Goal: Task Accomplishment & Management: Manage account settings

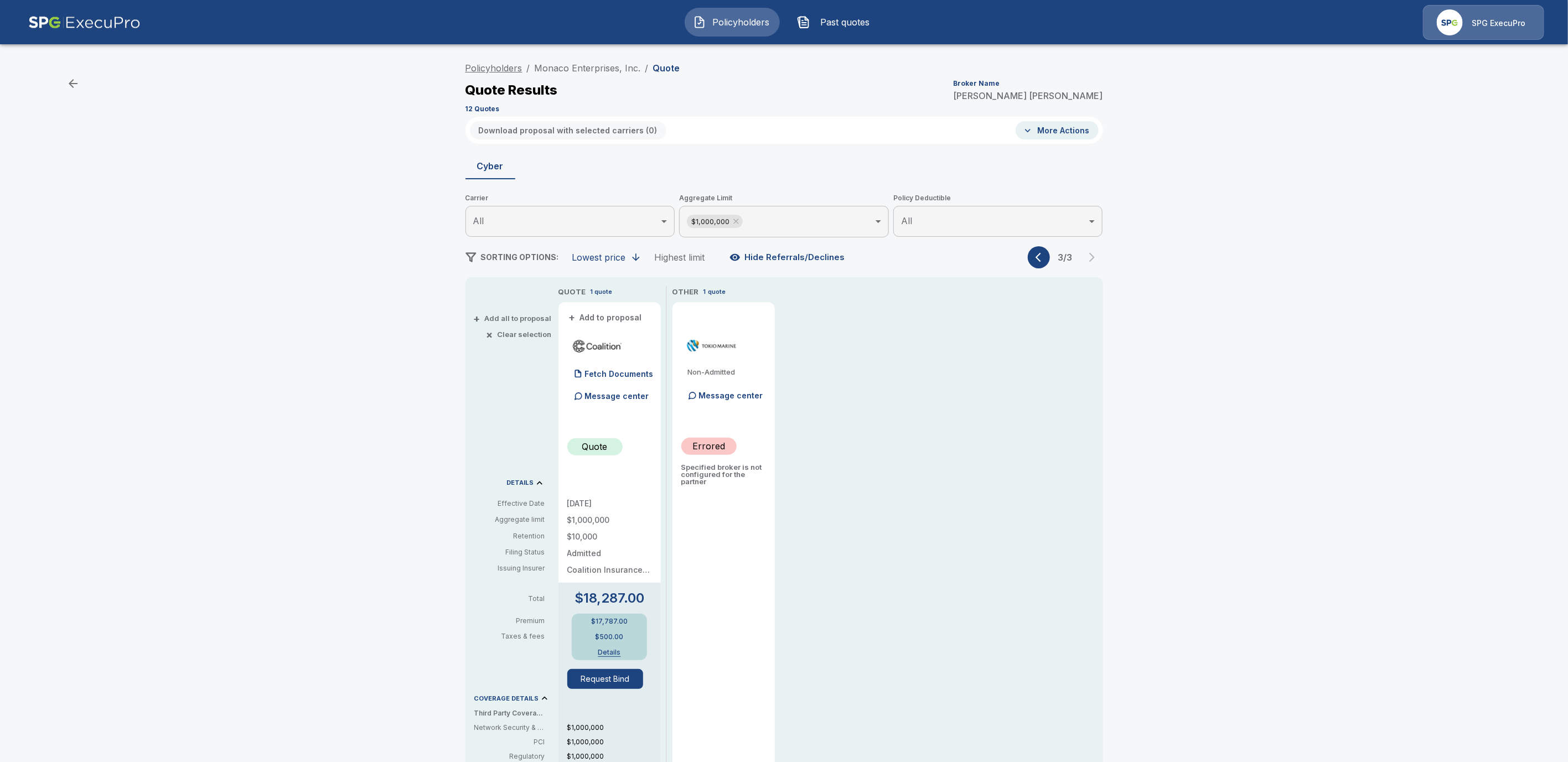
click at [500, 70] on link "Policyholders" at bounding box center [494, 68] width 57 height 11
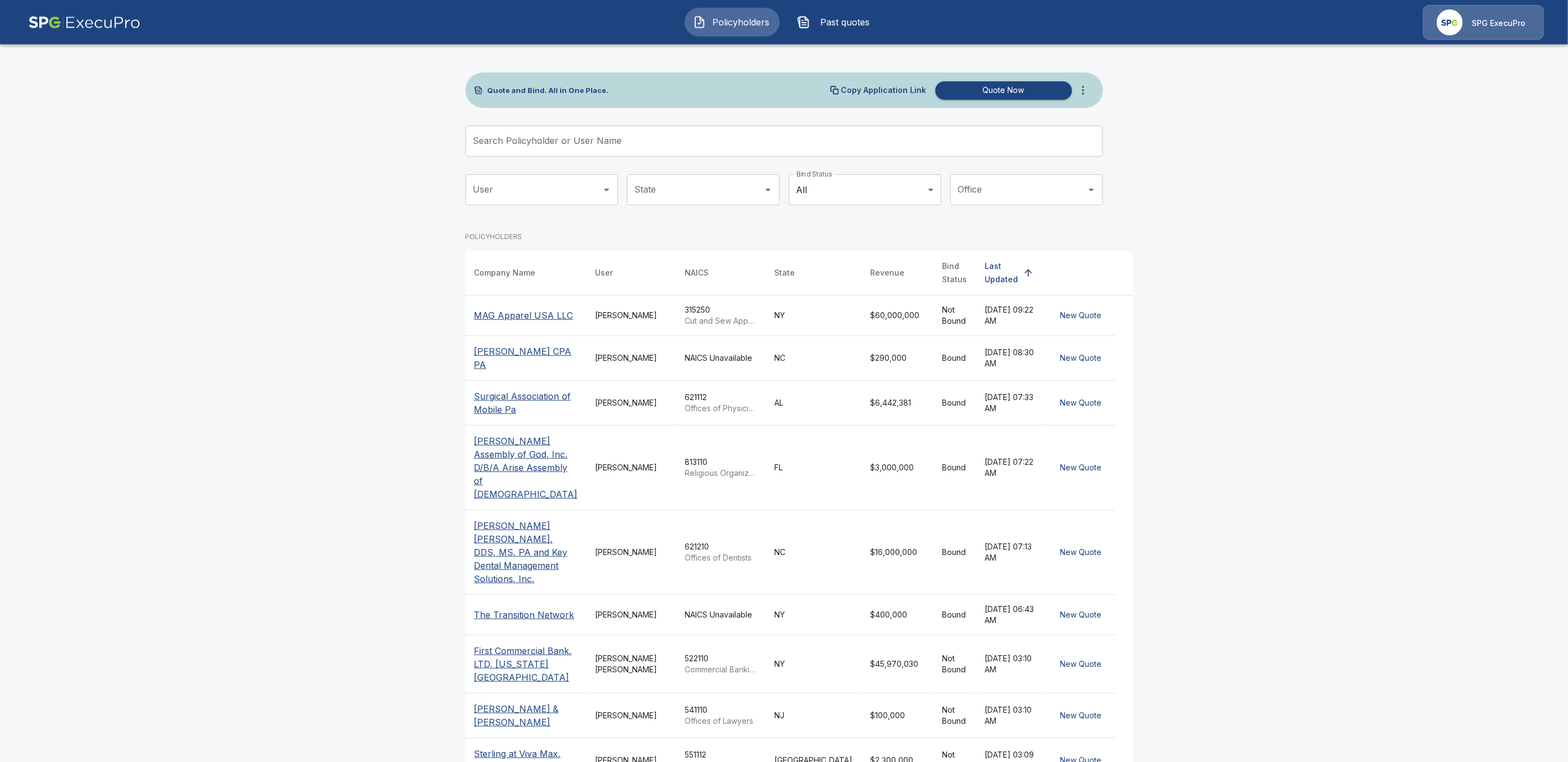
click at [537, 187] on input "User" at bounding box center [533, 190] width 126 height 21
click at [559, 299] on li "[PERSON_NAME]" at bounding box center [548, 299] width 152 height 20
type input "**********"
click at [874, 193] on body "**********" at bounding box center [784, 438] width 1568 height 876
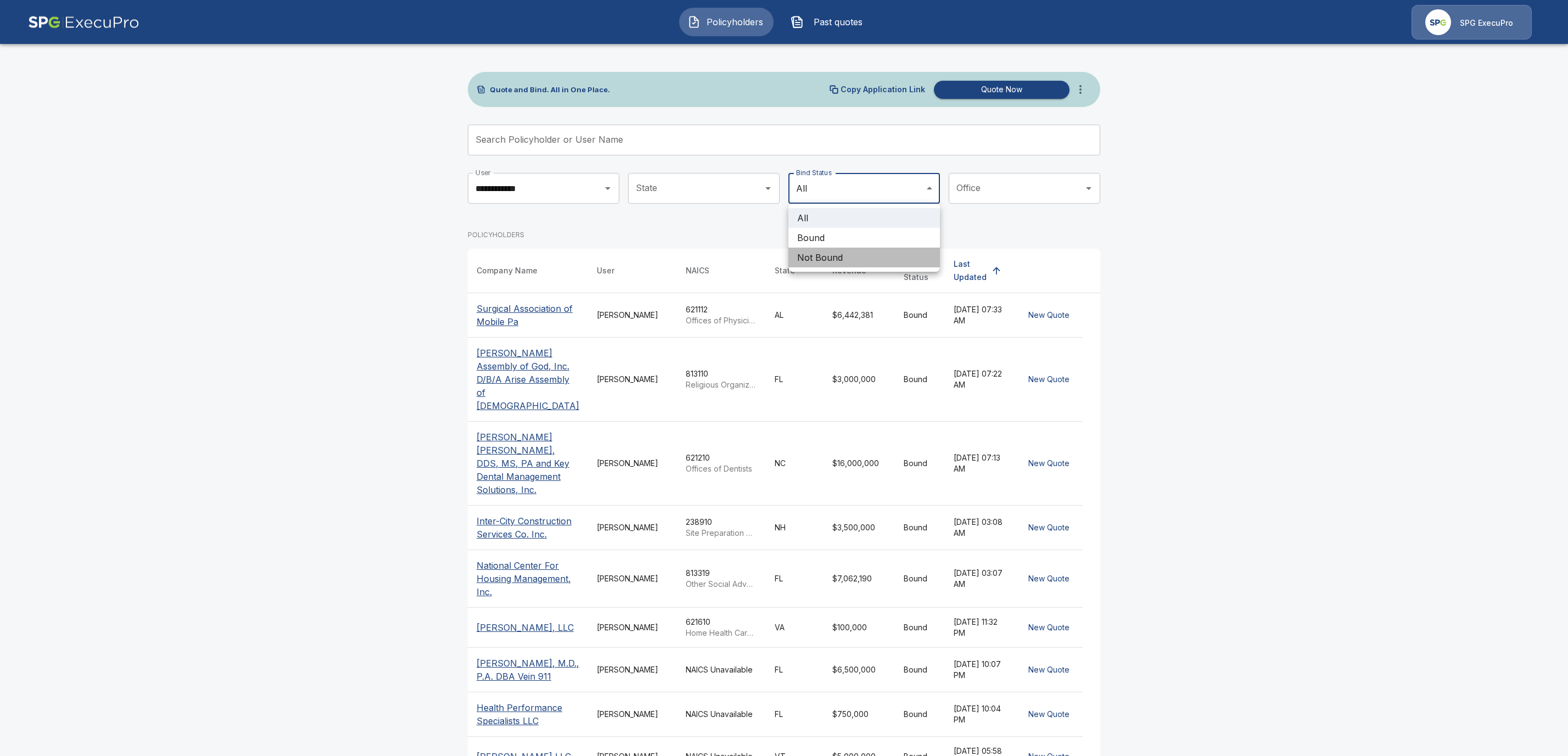
click at [830, 259] on li "Not Bound" at bounding box center [864, 257] width 151 height 20
type input "********"
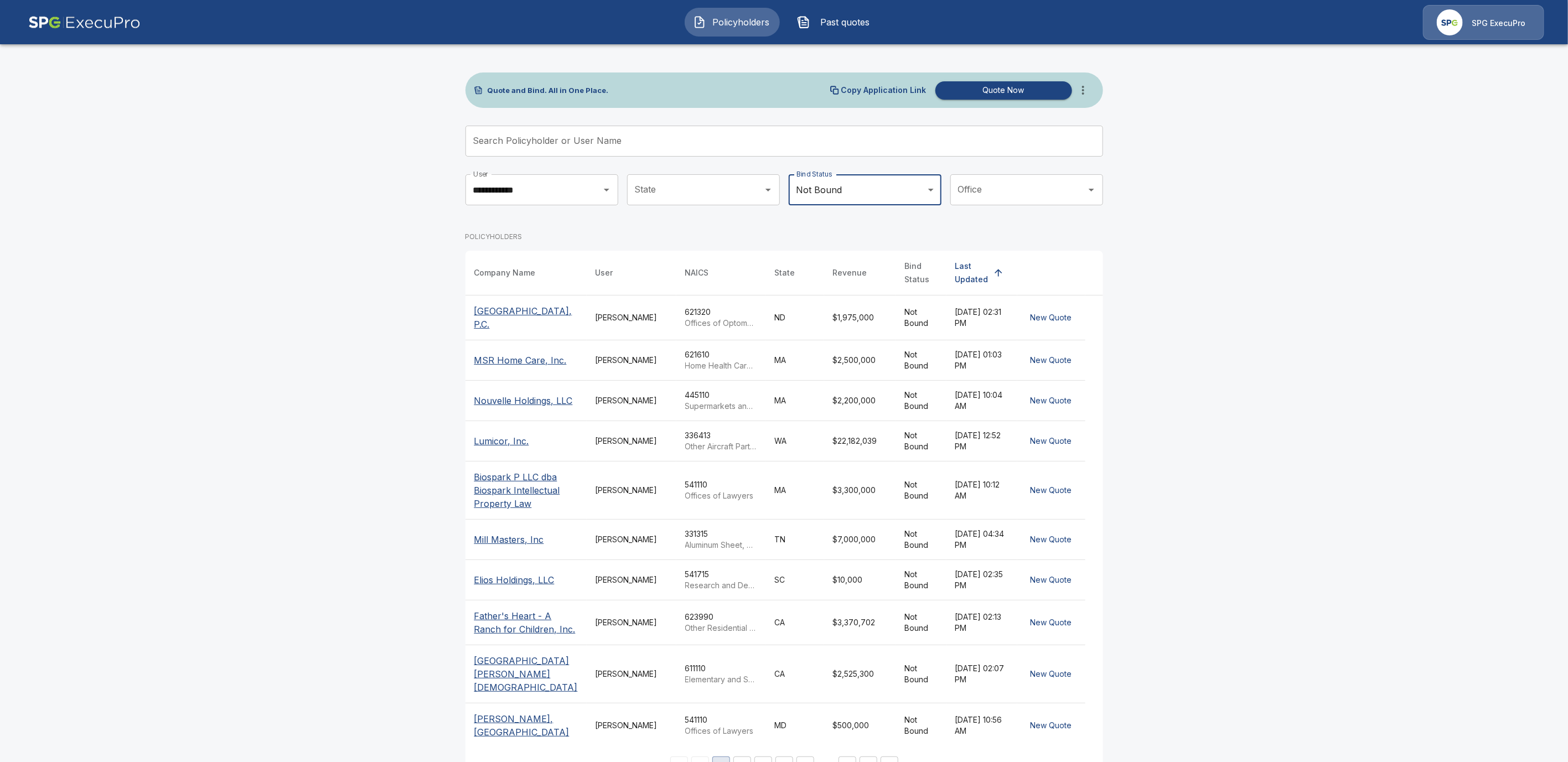
click at [502, 309] on p "Prairie Vision Center, P.C." at bounding box center [526, 318] width 103 height 27
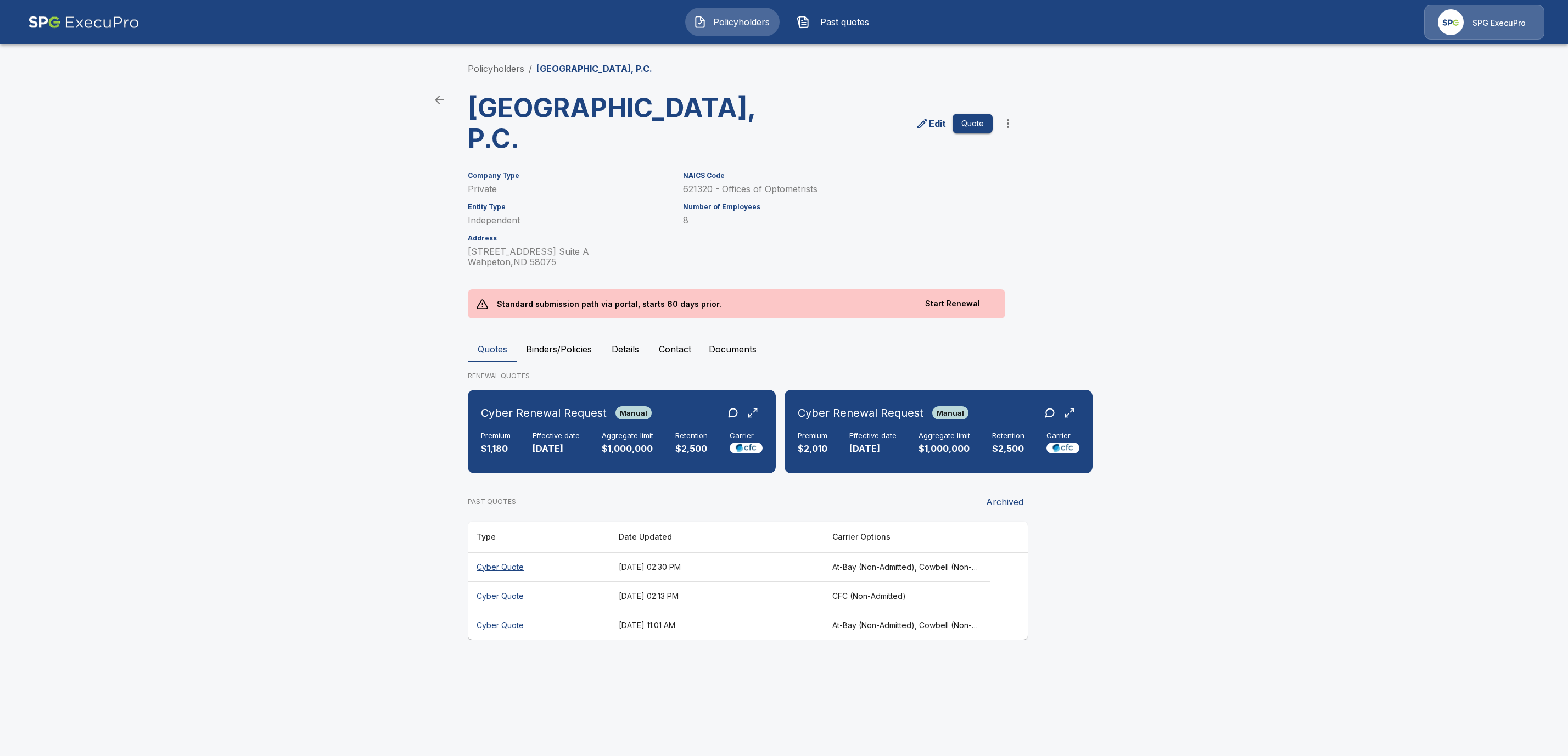
click at [893, 581] on th "At-Bay (Non-Admitted), Cowbell (Non-Admitted), Cowbell (Admitted), Corvus Cyber…" at bounding box center [907, 566] width 166 height 29
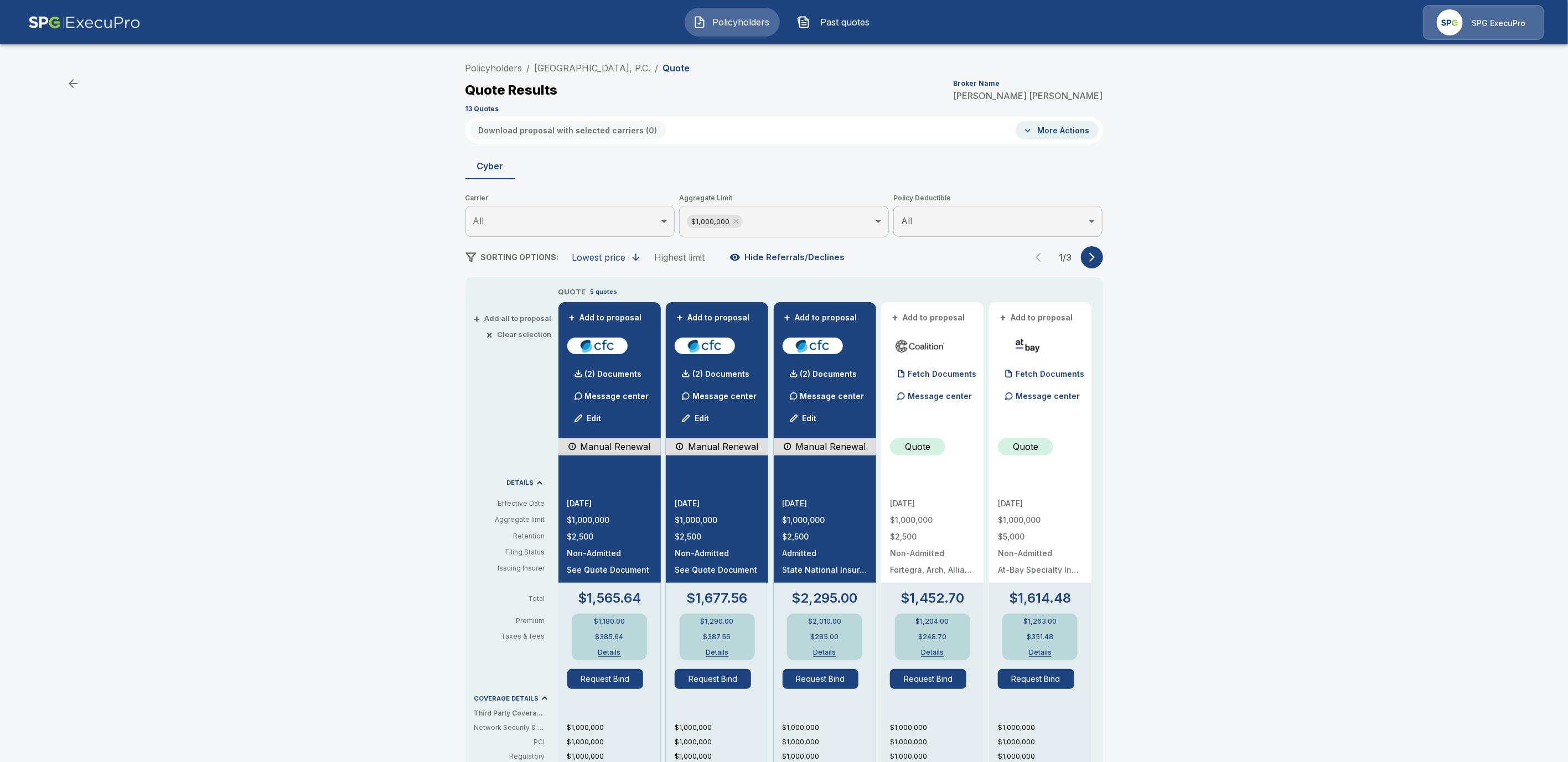
click at [770, 217] on body "Policyholders Past quotes SPG ExecuPro Policyholders / Prairie Vision Center, P…" at bounding box center [784, 559] width 1568 height 1118
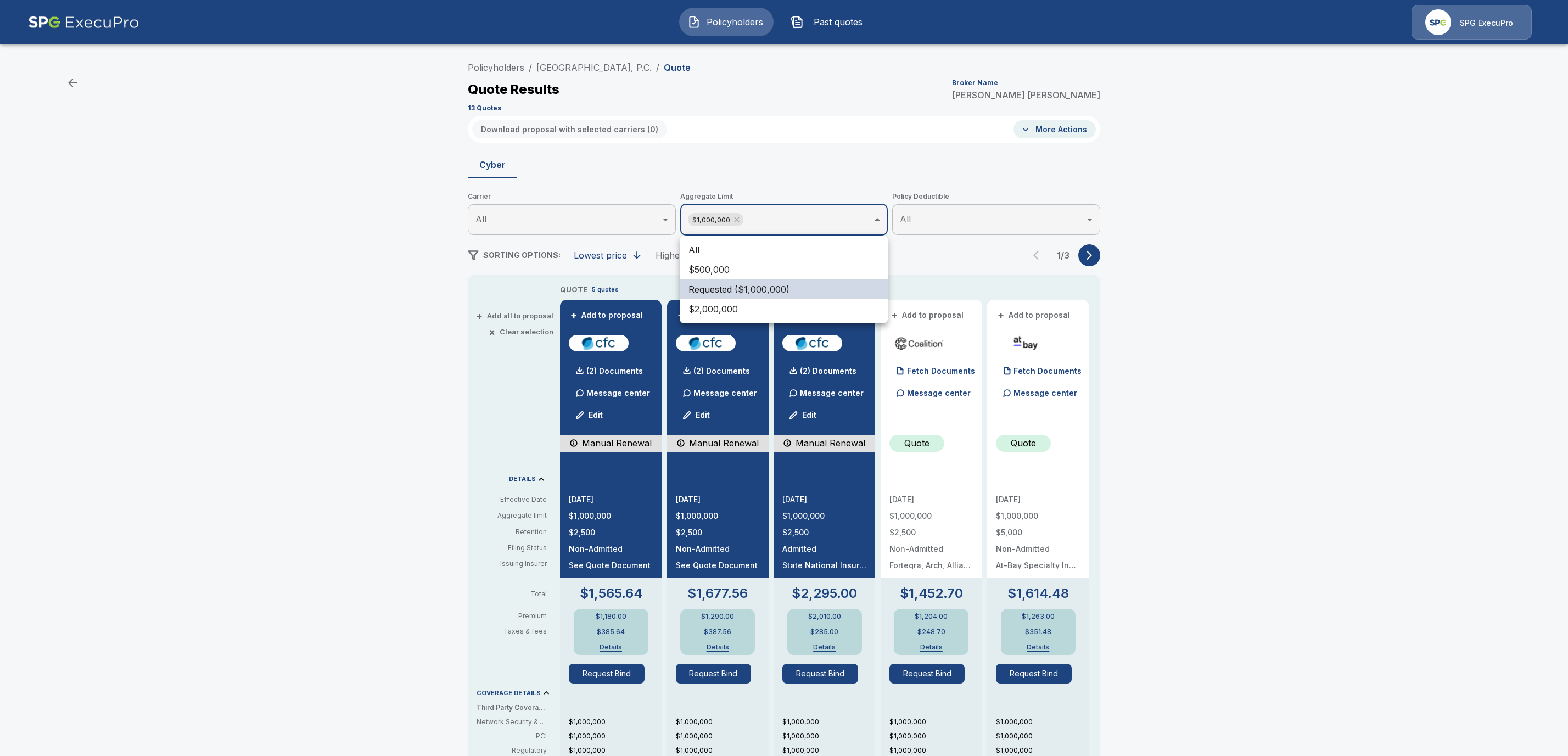
click at [723, 245] on li "All" at bounding box center [784, 250] width 208 height 20
click at [736, 247] on li "All" at bounding box center [784, 249] width 208 height 20
click at [1171, 208] on div at bounding box center [784, 378] width 1568 height 756
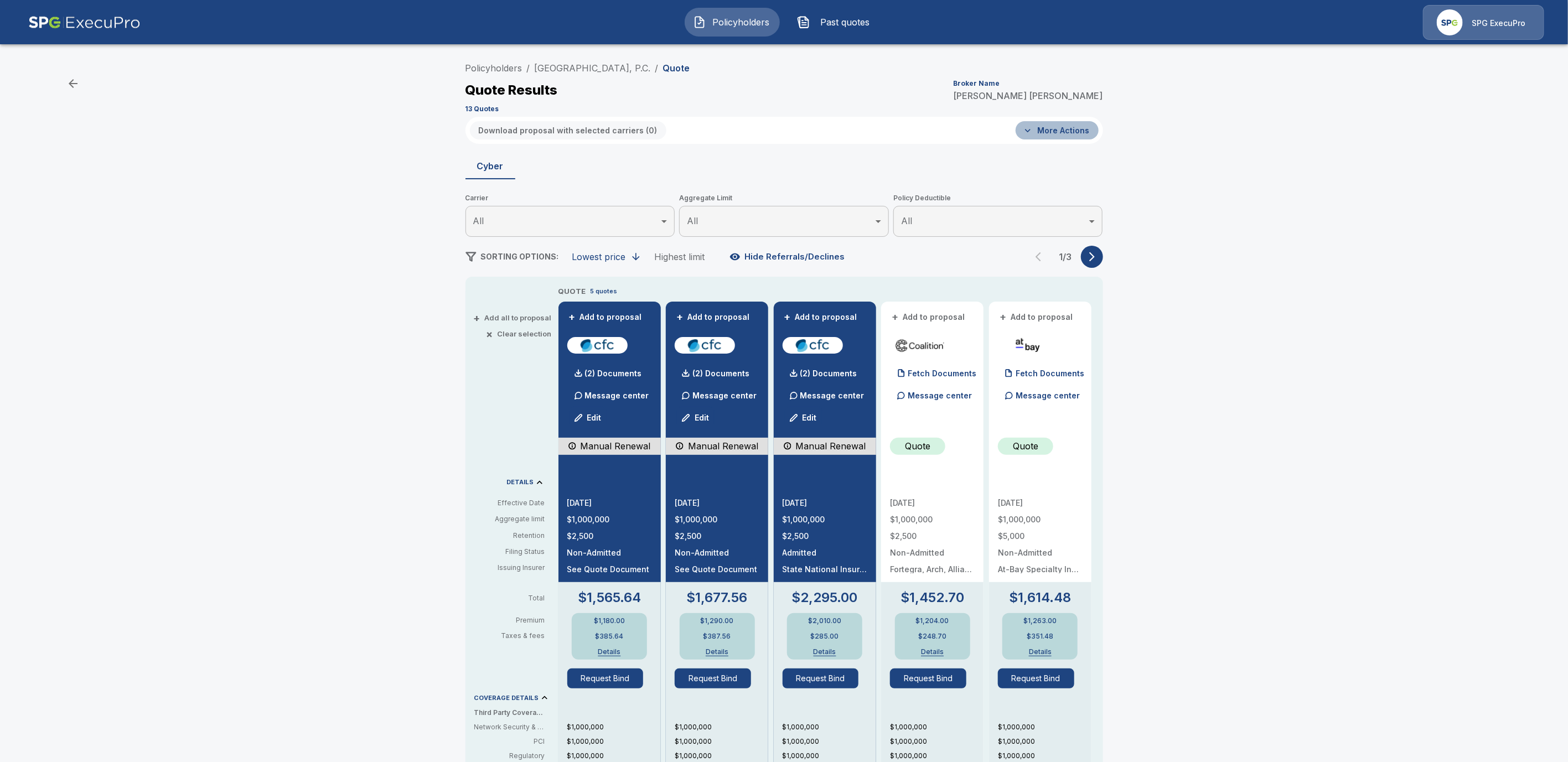
click at [1083, 132] on button "More Actions" at bounding box center [1057, 130] width 83 height 18
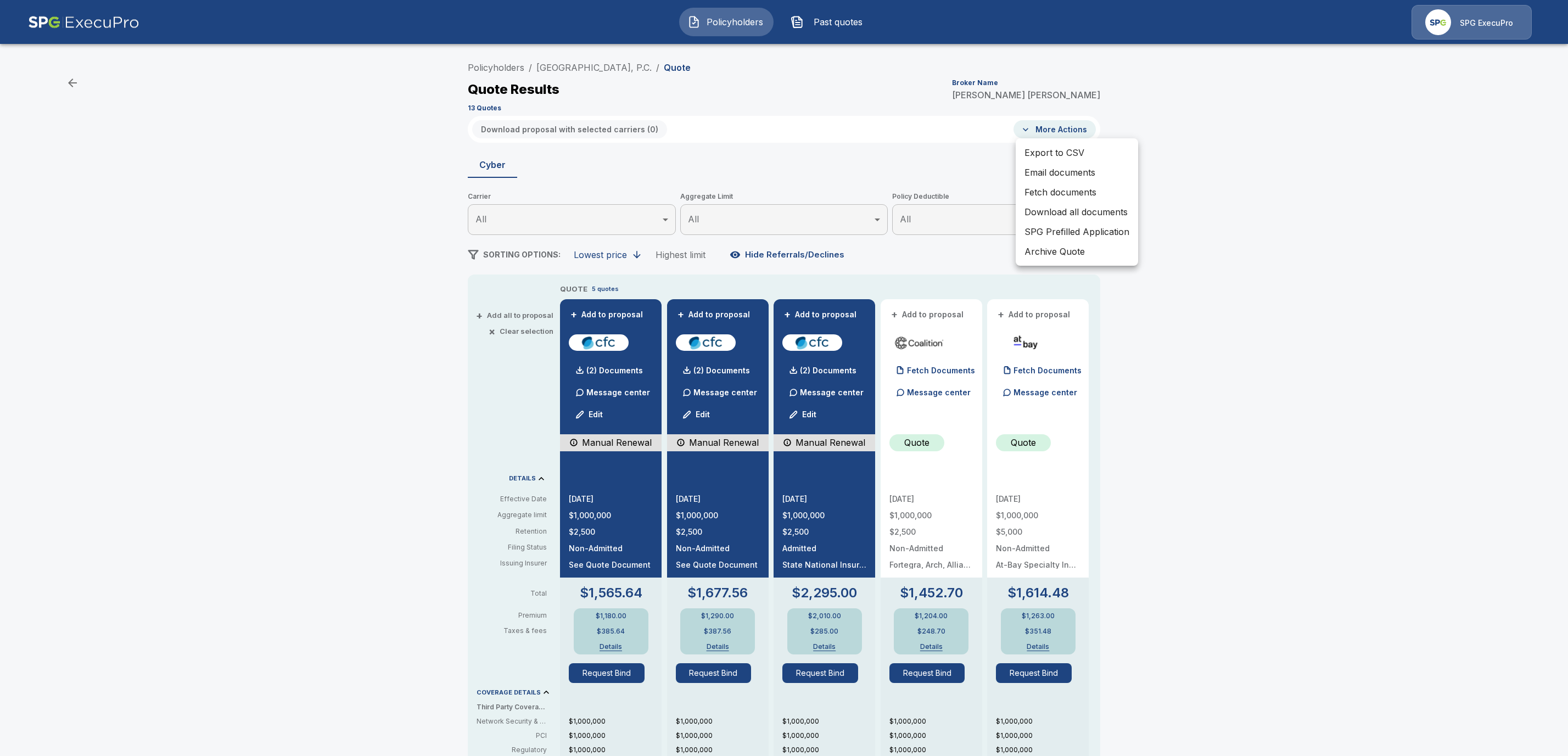
click at [1056, 192] on li "Fetch documents" at bounding box center [1076, 192] width 122 height 20
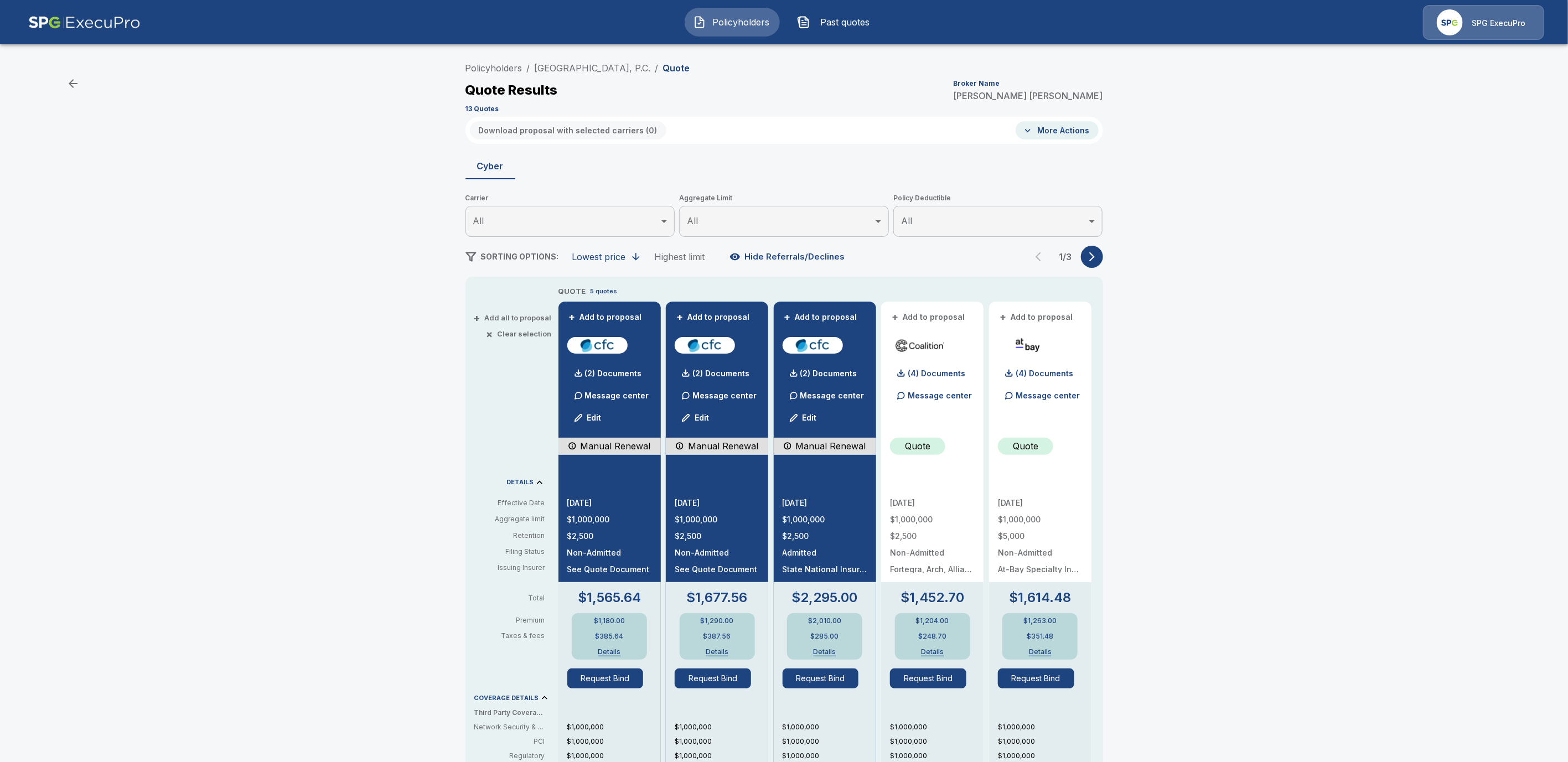
click at [1095, 257] on icon "button" at bounding box center [1091, 257] width 5 height 10
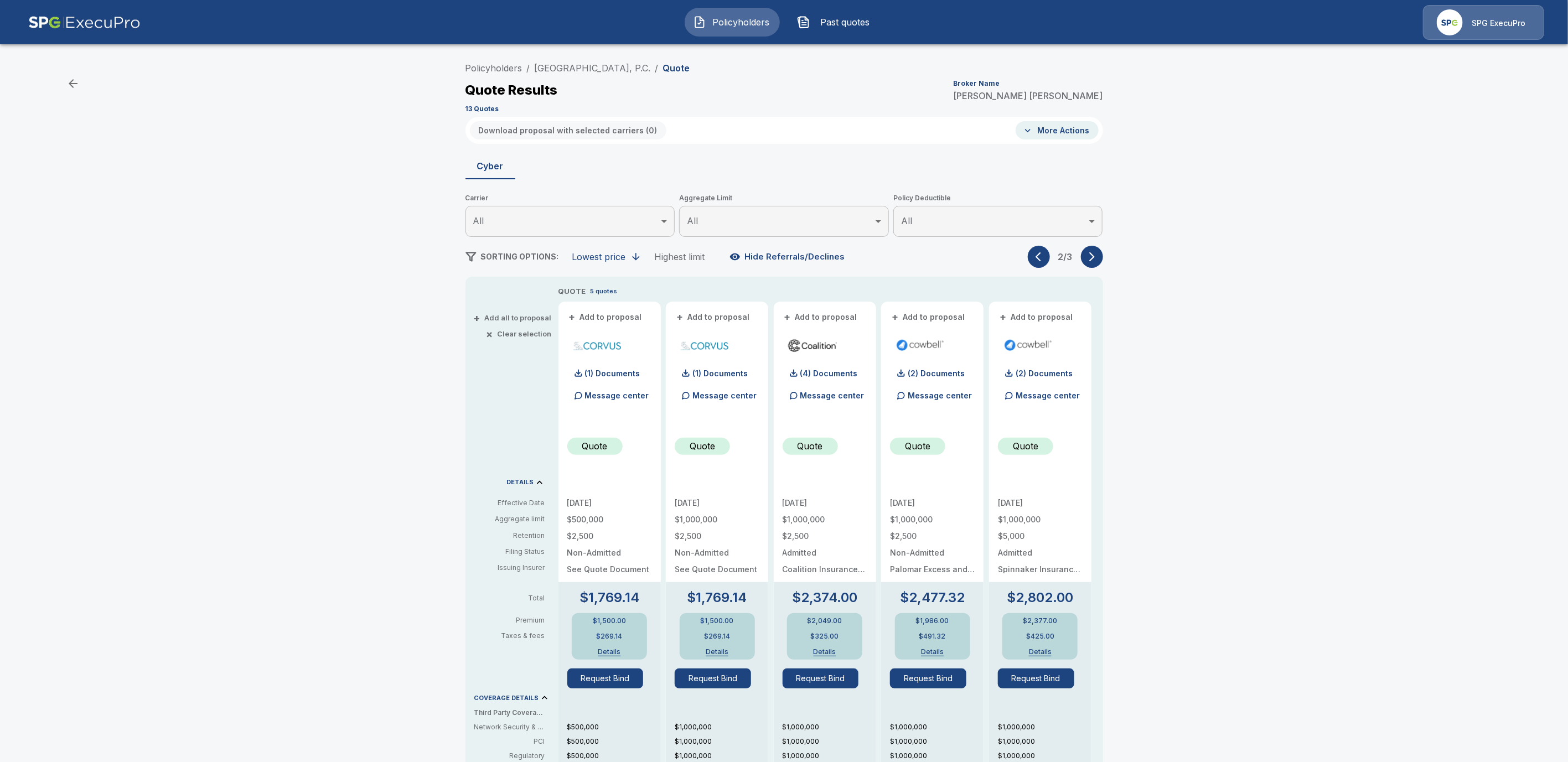
click at [1095, 257] on icon "button" at bounding box center [1091, 257] width 5 height 10
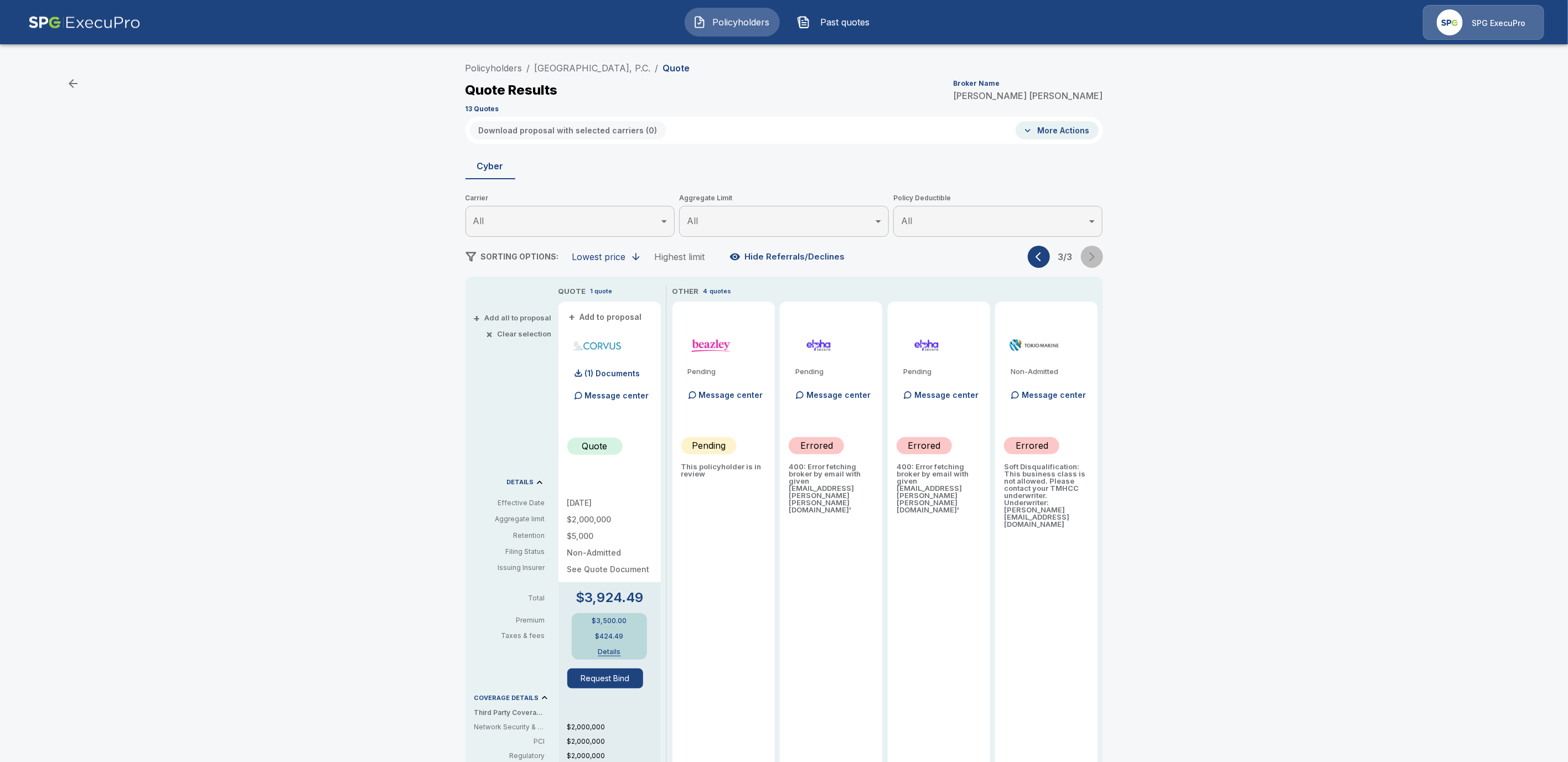
click at [1099, 257] on div "3 / 3" at bounding box center [1065, 257] width 75 height 22
click at [501, 67] on link "Policyholders" at bounding box center [494, 68] width 57 height 11
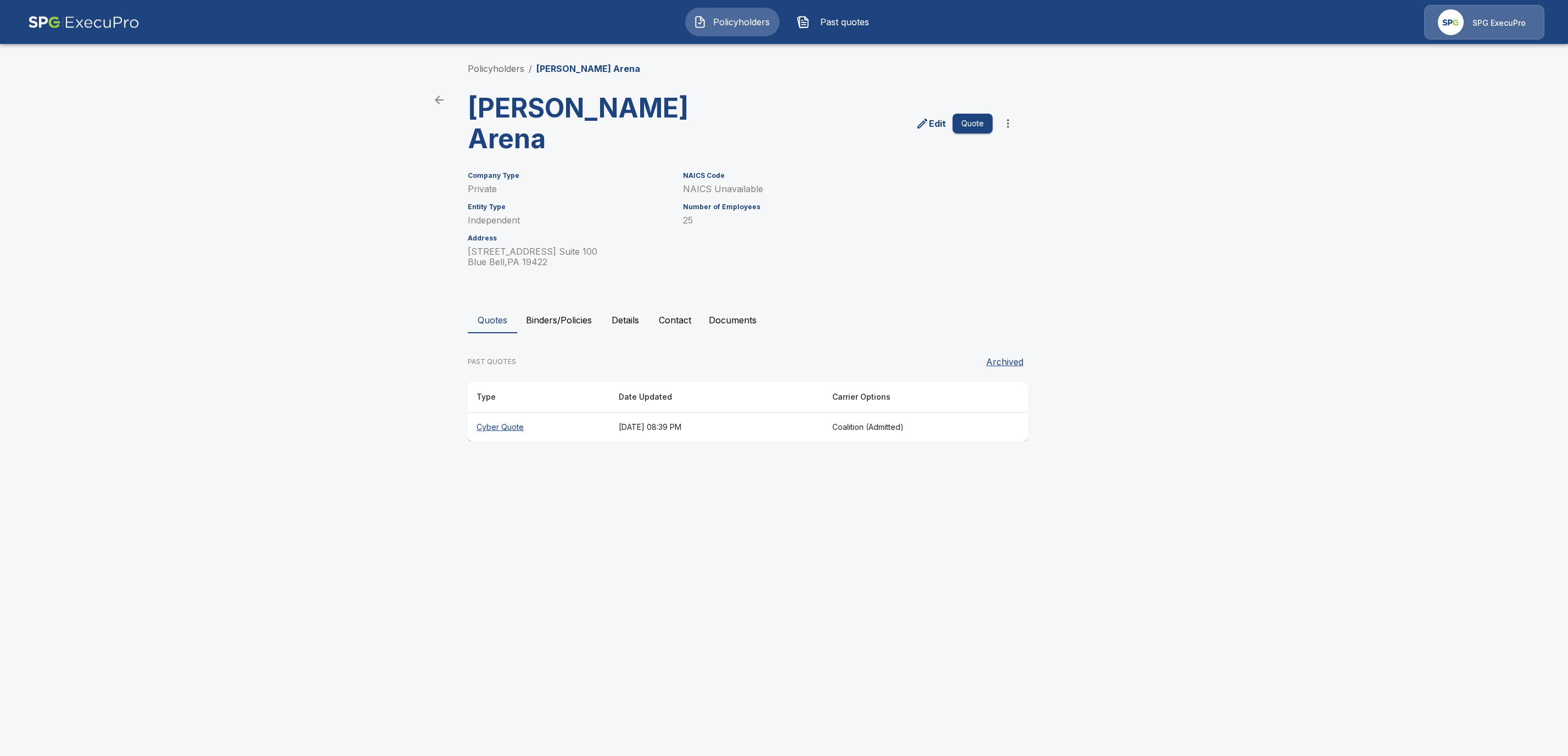
click at [503, 68] on link "Policyholders" at bounding box center [496, 68] width 56 height 11
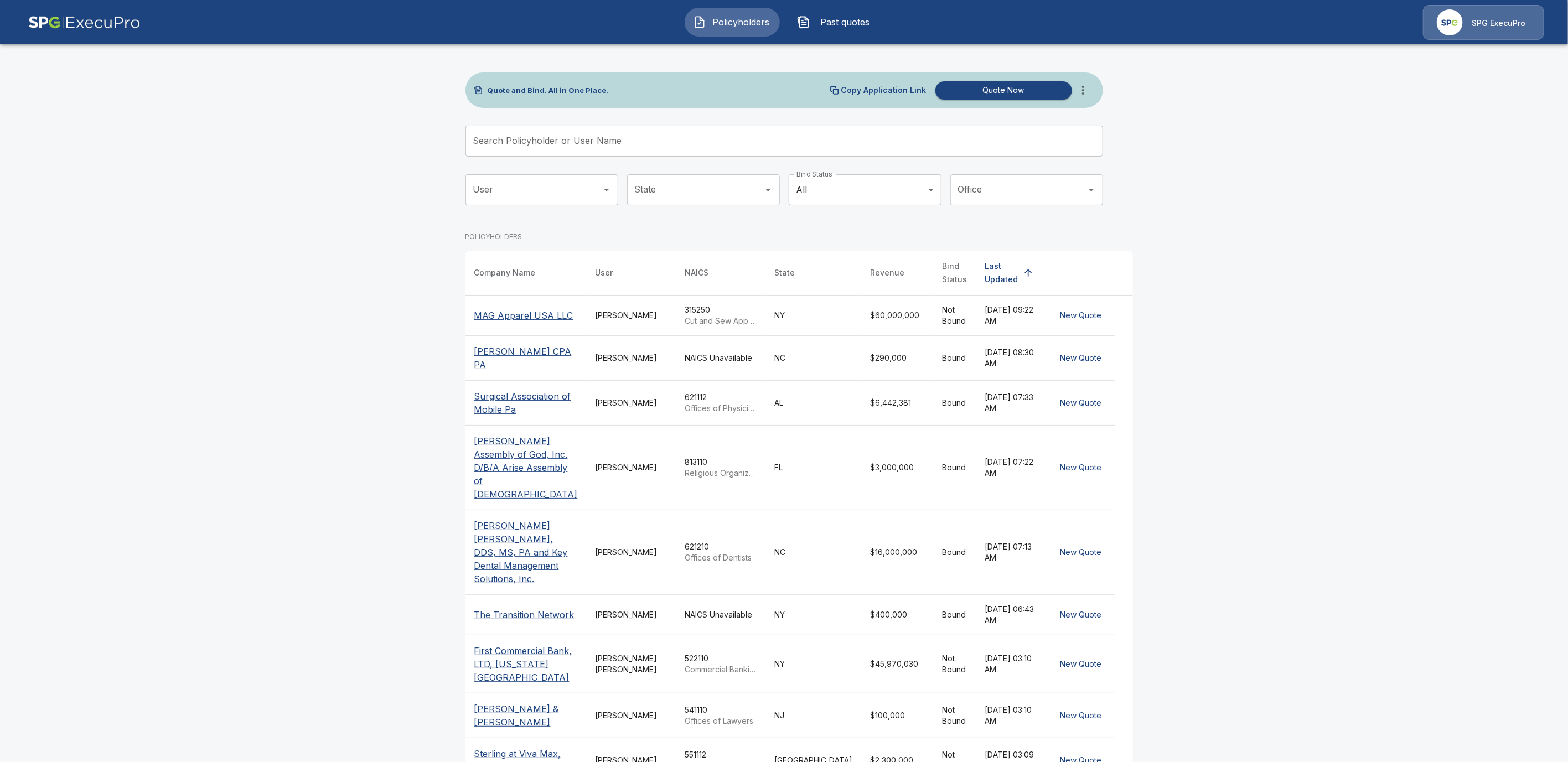
click at [529, 143] on input "Search Policyholder or User Name" at bounding box center [778, 140] width 626 height 31
paste input "**********"
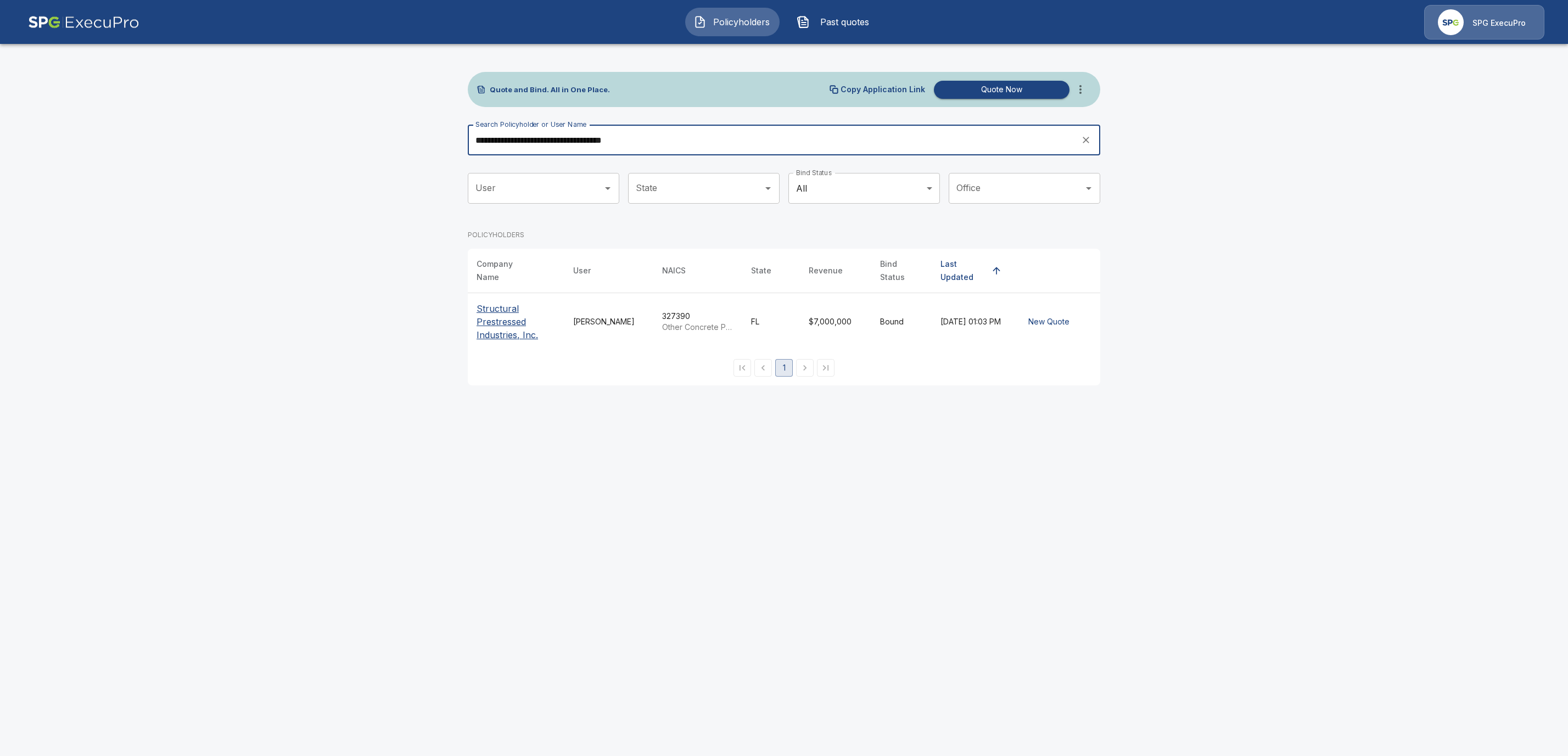
type input "**********"
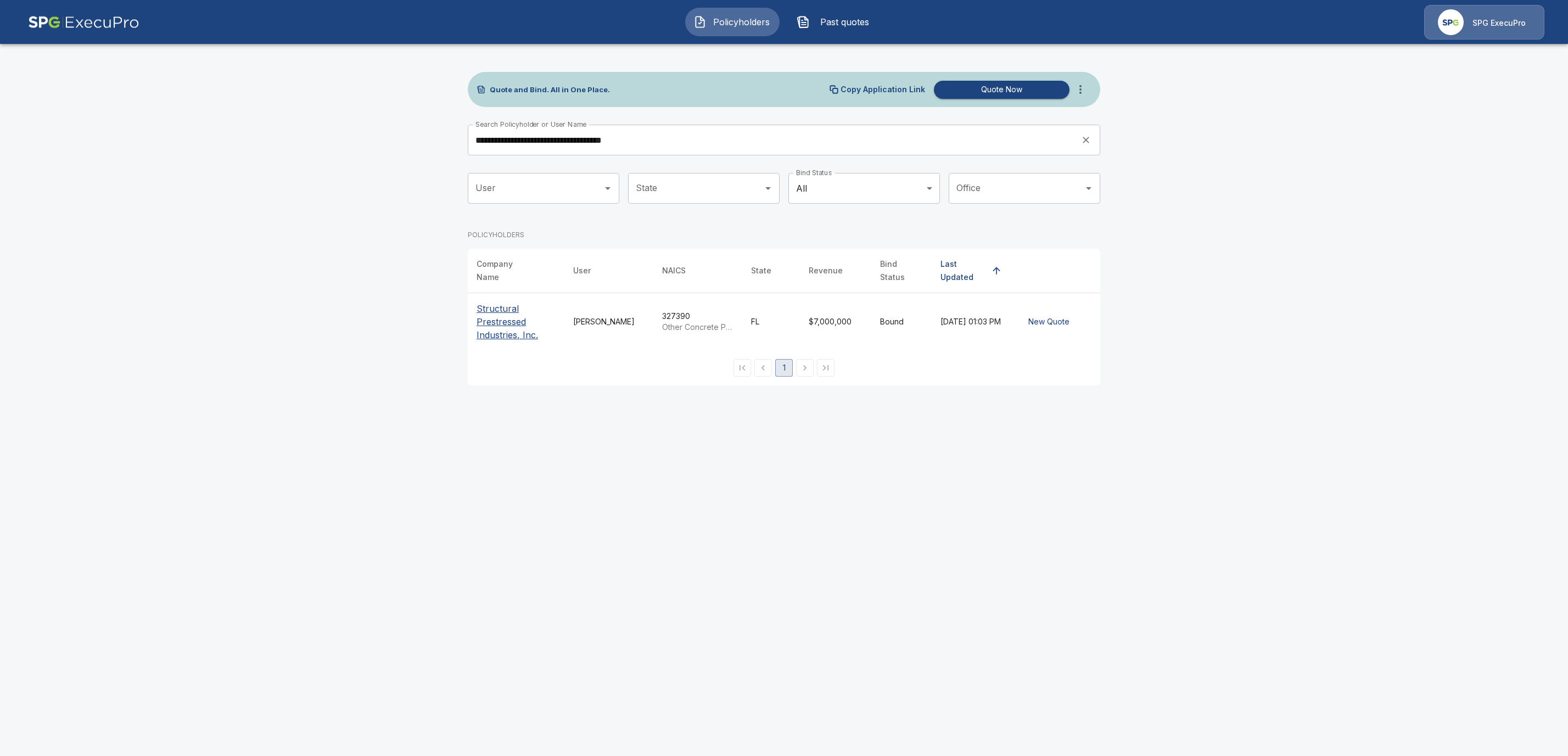
click at [497, 312] on p "Structural Prestressed Industries, Inc." at bounding box center [516, 321] width 79 height 39
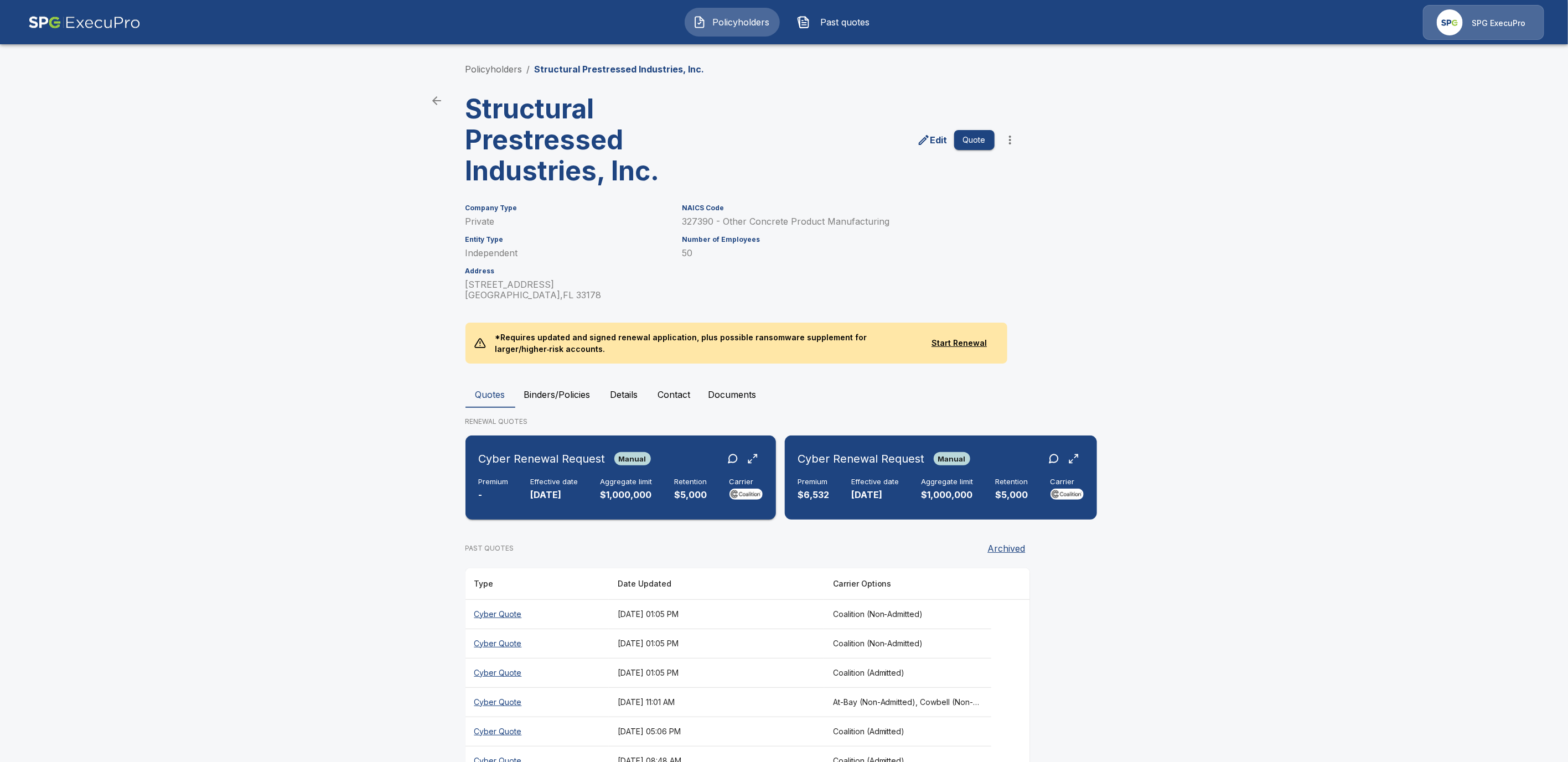
click at [562, 477] on h6 "Effective date" at bounding box center [555, 482] width 48 height 9
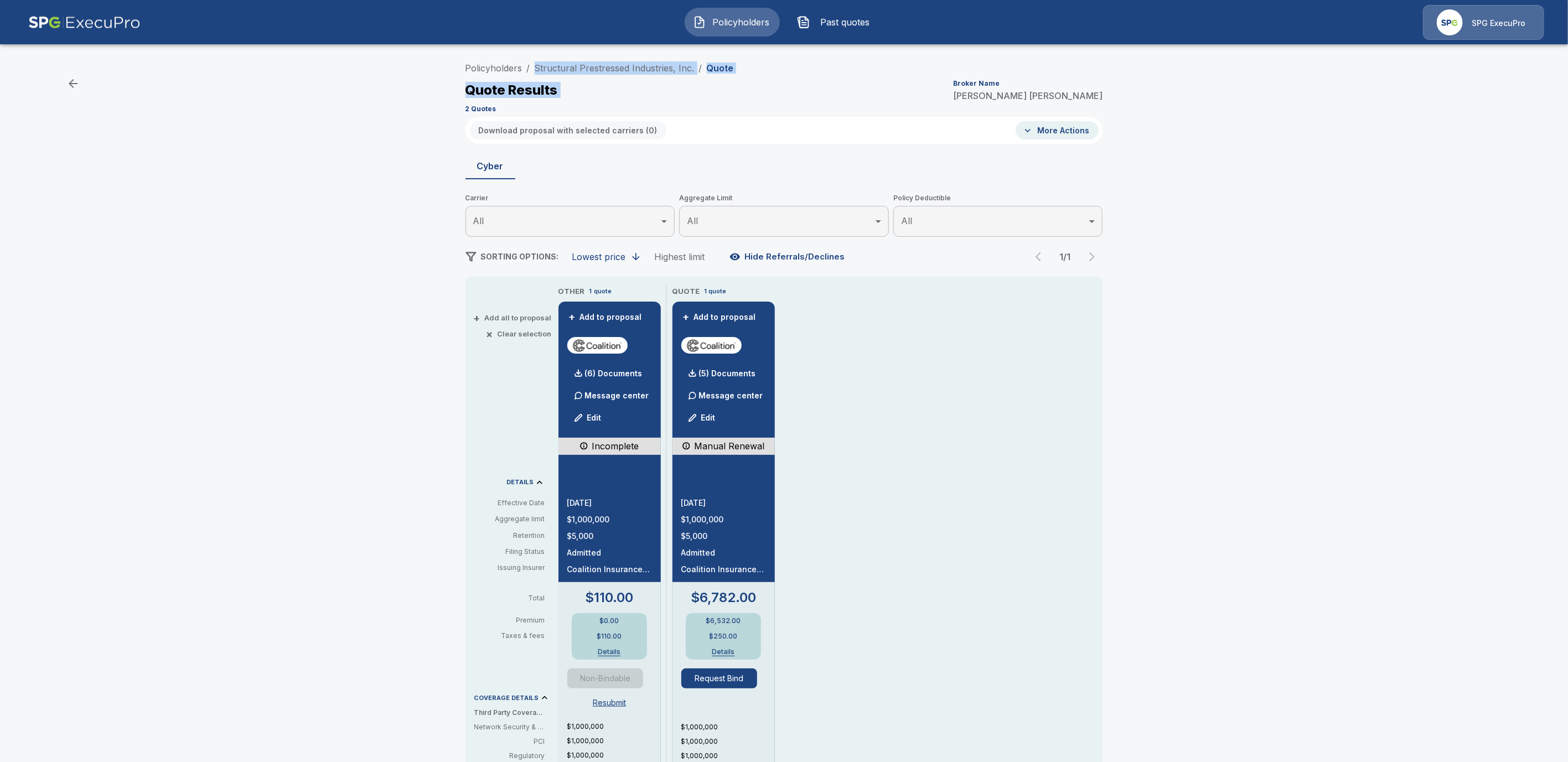
drag, startPoint x: 820, startPoint y: 72, endPoint x: 531, endPoint y: 63, distance: 289.1
click at [531, 63] on div "Policyholders / Structural Prestressed Industries, Inc. / Quote Quote Results B…" at bounding box center [784, 87] width 638 height 60
drag, startPoint x: 762, startPoint y: 90, endPoint x: 749, endPoint y: 69, distance: 24.7
click at [762, 88] on div "Quote Results Broker Name Tricia Dietz" at bounding box center [784, 90] width 638 height 20
drag, startPoint x: 739, startPoint y: 65, endPoint x: 541, endPoint y: 61, distance: 198.0
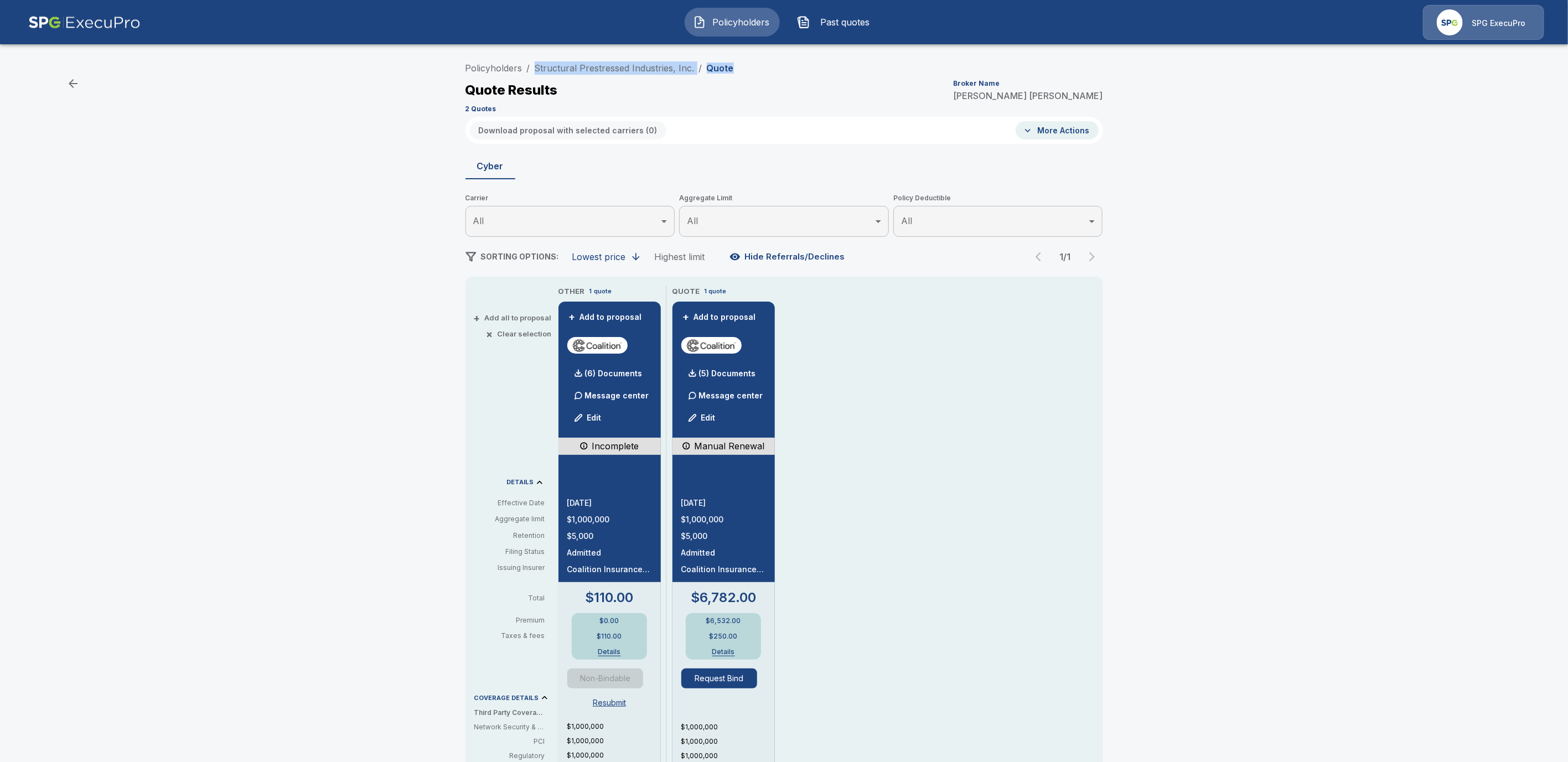
click at [541, 61] on div "Policyholders / Structural Prestressed Industries, Inc. / Quote Quote Results B…" at bounding box center [784, 87] width 638 height 60
copy ol "Structural Prestressed Industries, Inc. / Quote"
click at [919, 100] on div "Policyholders / Structural Prestressed Industries, Inc. / Quote Quote Results B…" at bounding box center [784, 87] width 638 height 60
click at [517, 69] on link "Policyholders" at bounding box center [494, 68] width 57 height 11
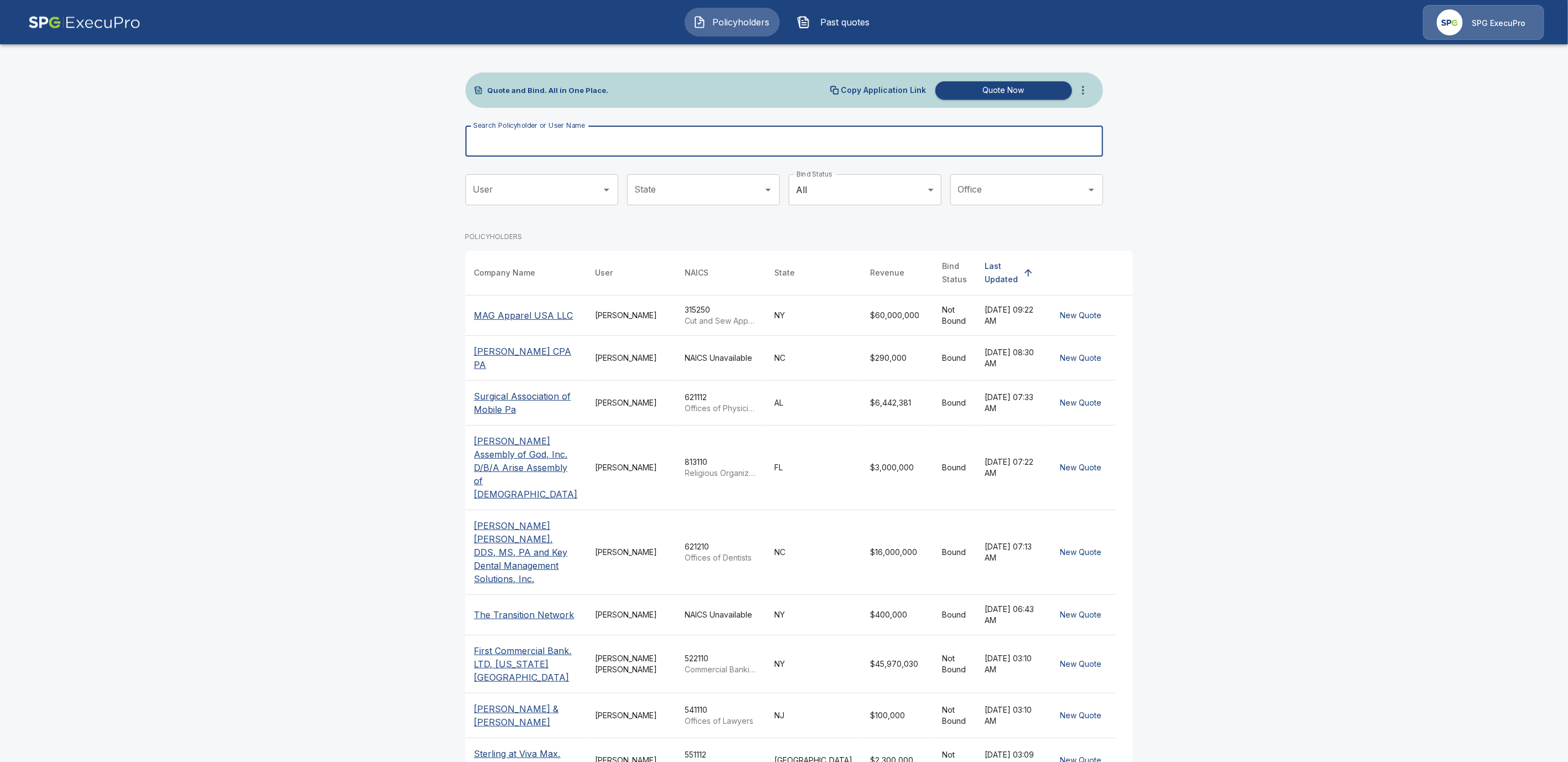
click at [505, 149] on input "Search Policyholder or User Name" at bounding box center [778, 140] width 626 height 31
paste input "**********"
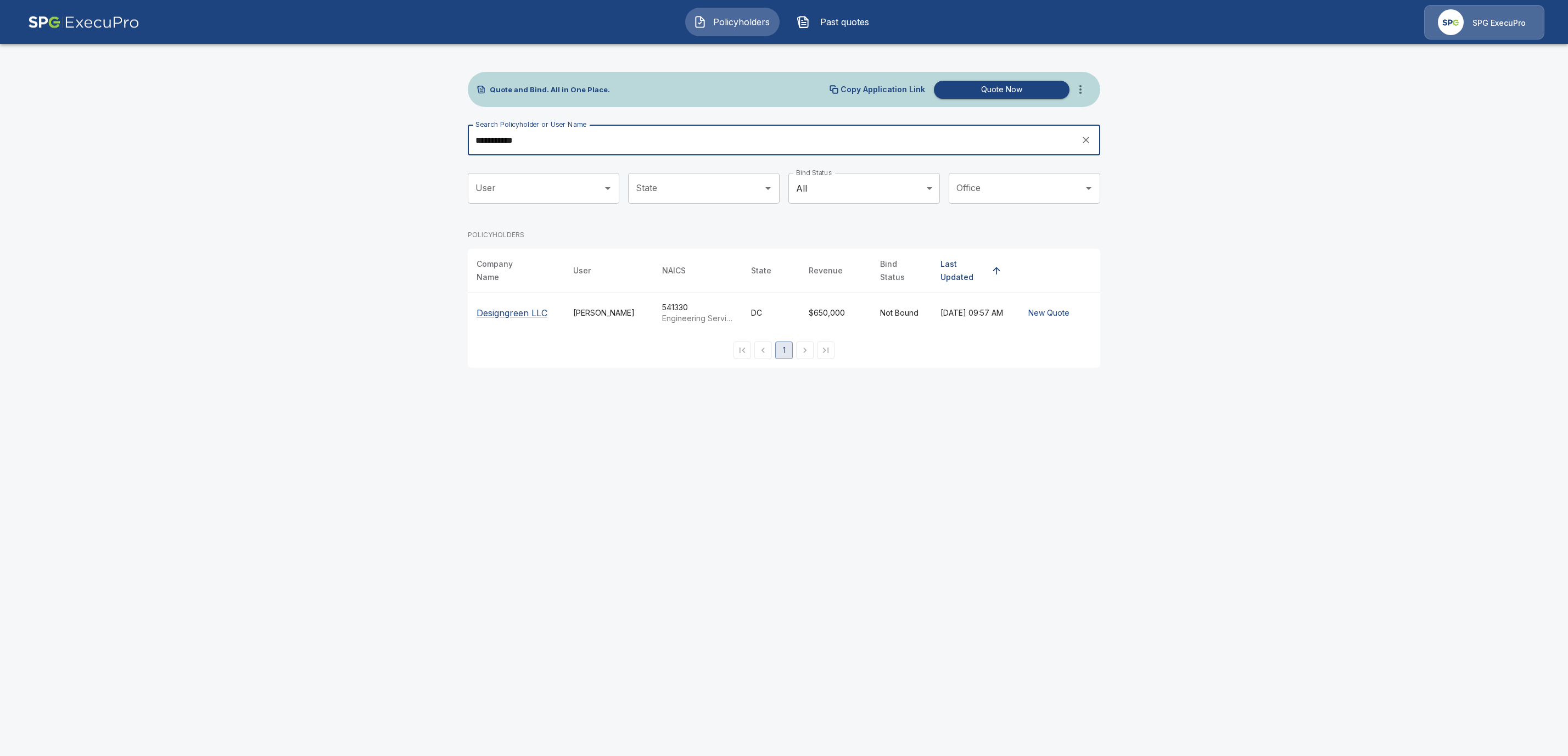
type input "**********"
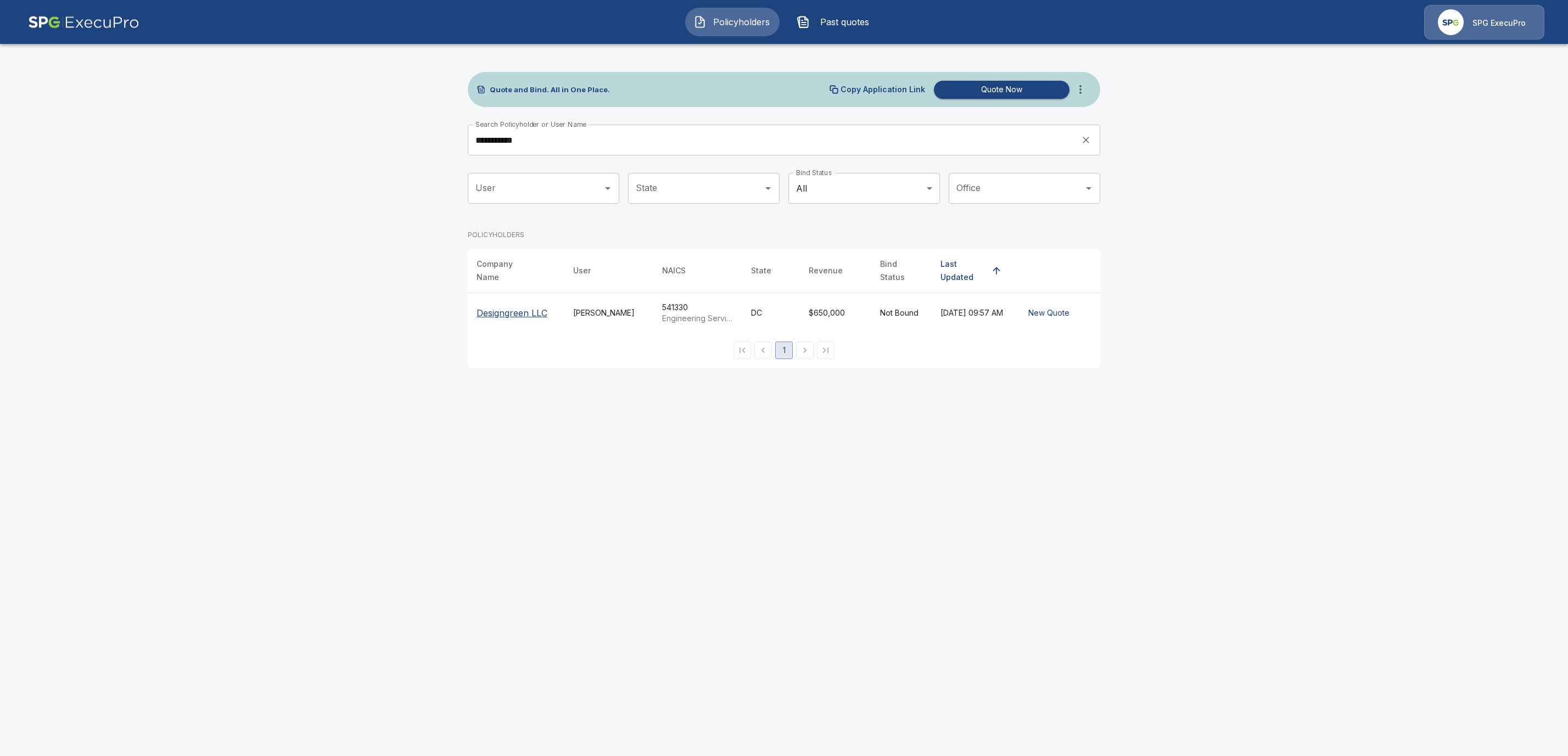
click at [530, 308] on p "Designgreen LLC" at bounding box center [512, 313] width 71 height 13
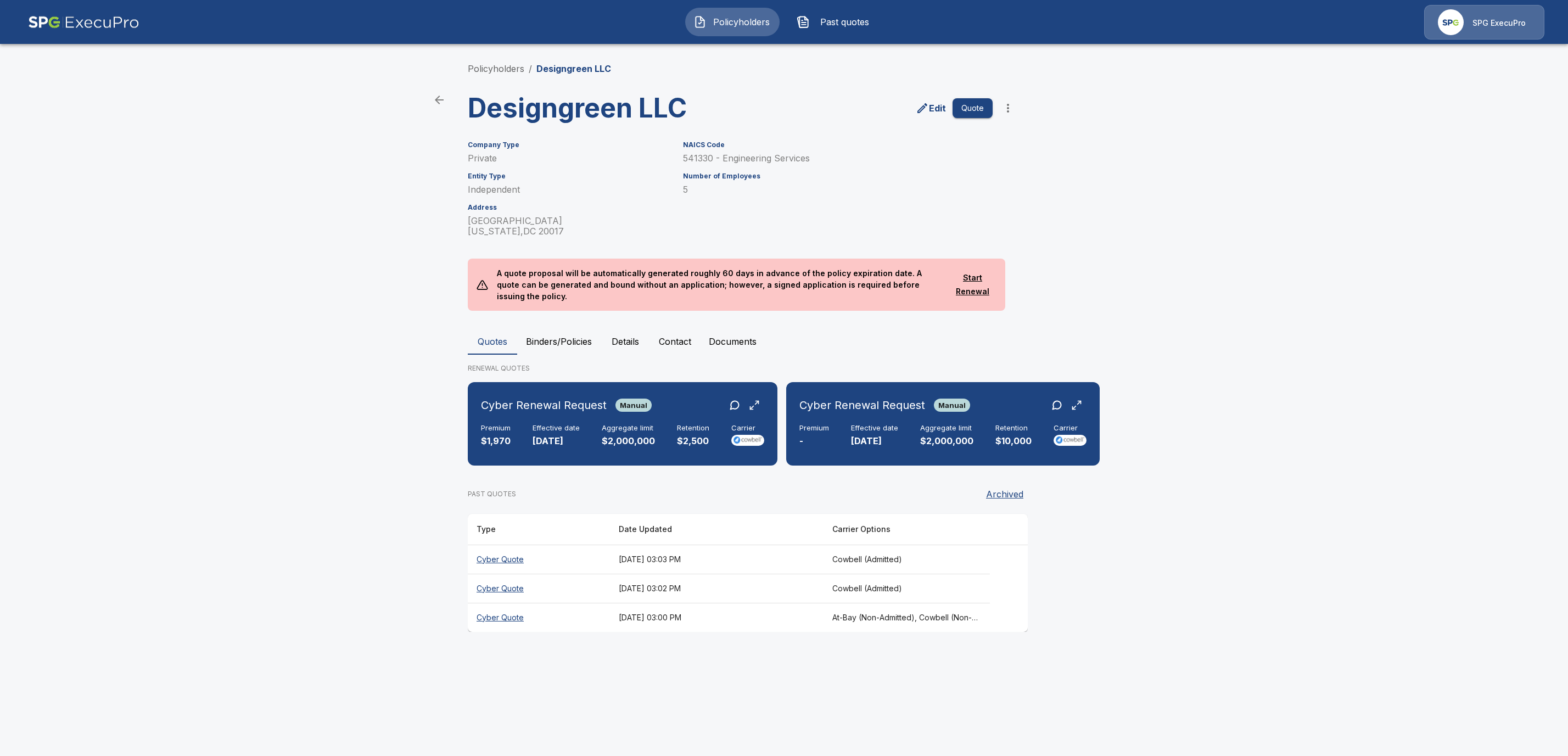
click at [584, 328] on button "Binders/Policies" at bounding box center [559, 342] width 84 height 27
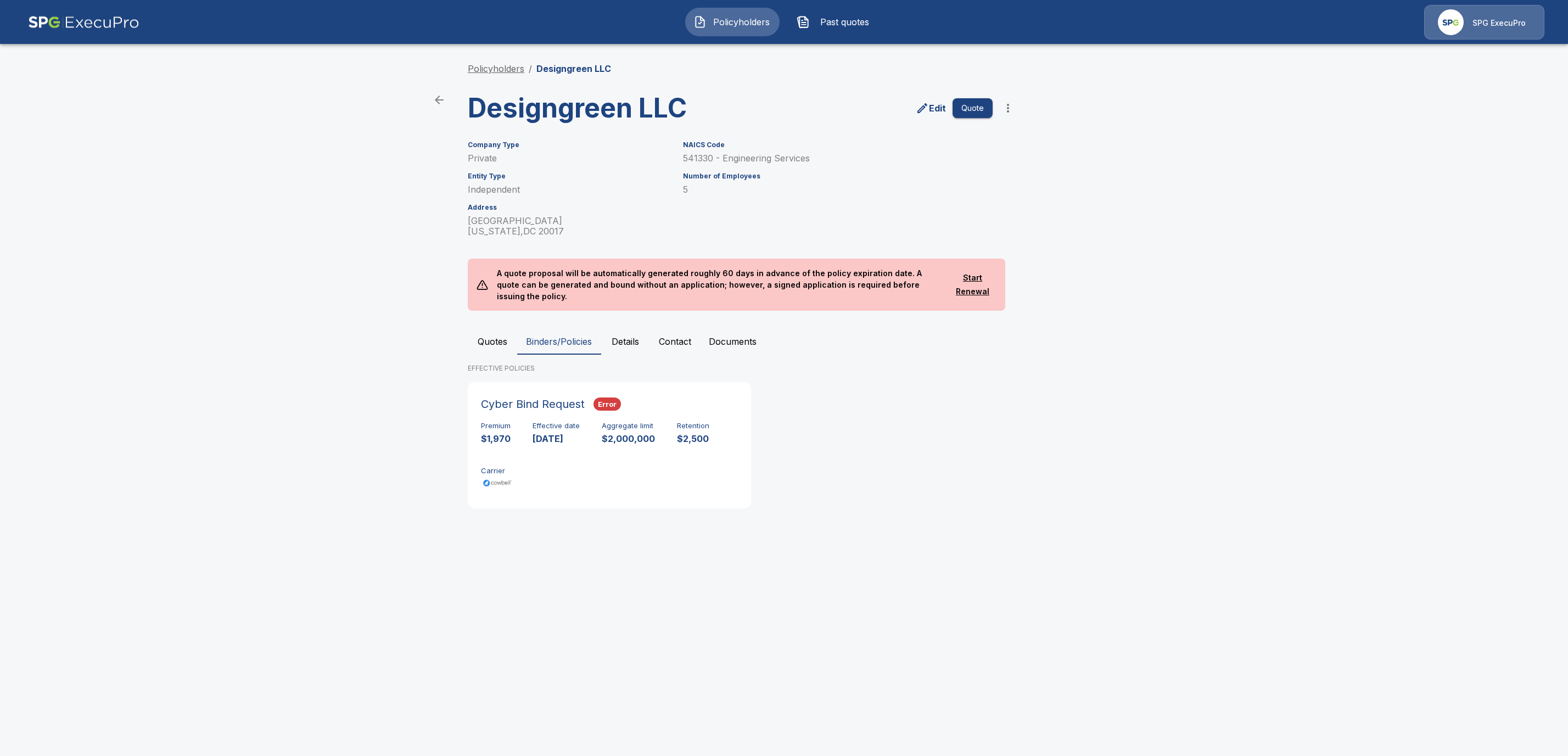
click at [509, 69] on link "Policyholders" at bounding box center [496, 68] width 56 height 11
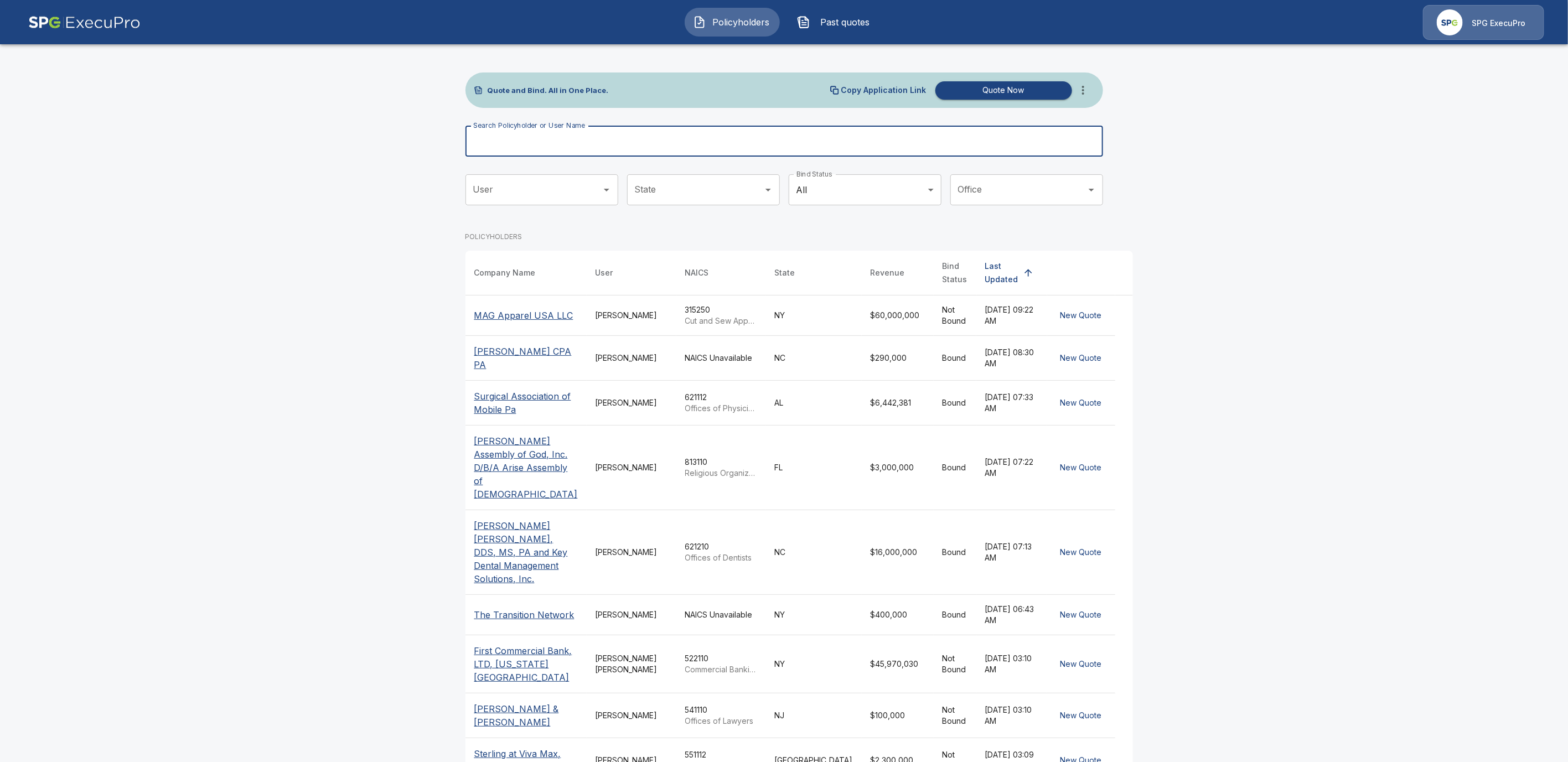
click at [539, 144] on input "Search Policyholder or User Name" at bounding box center [778, 140] width 626 height 31
paste input "**********"
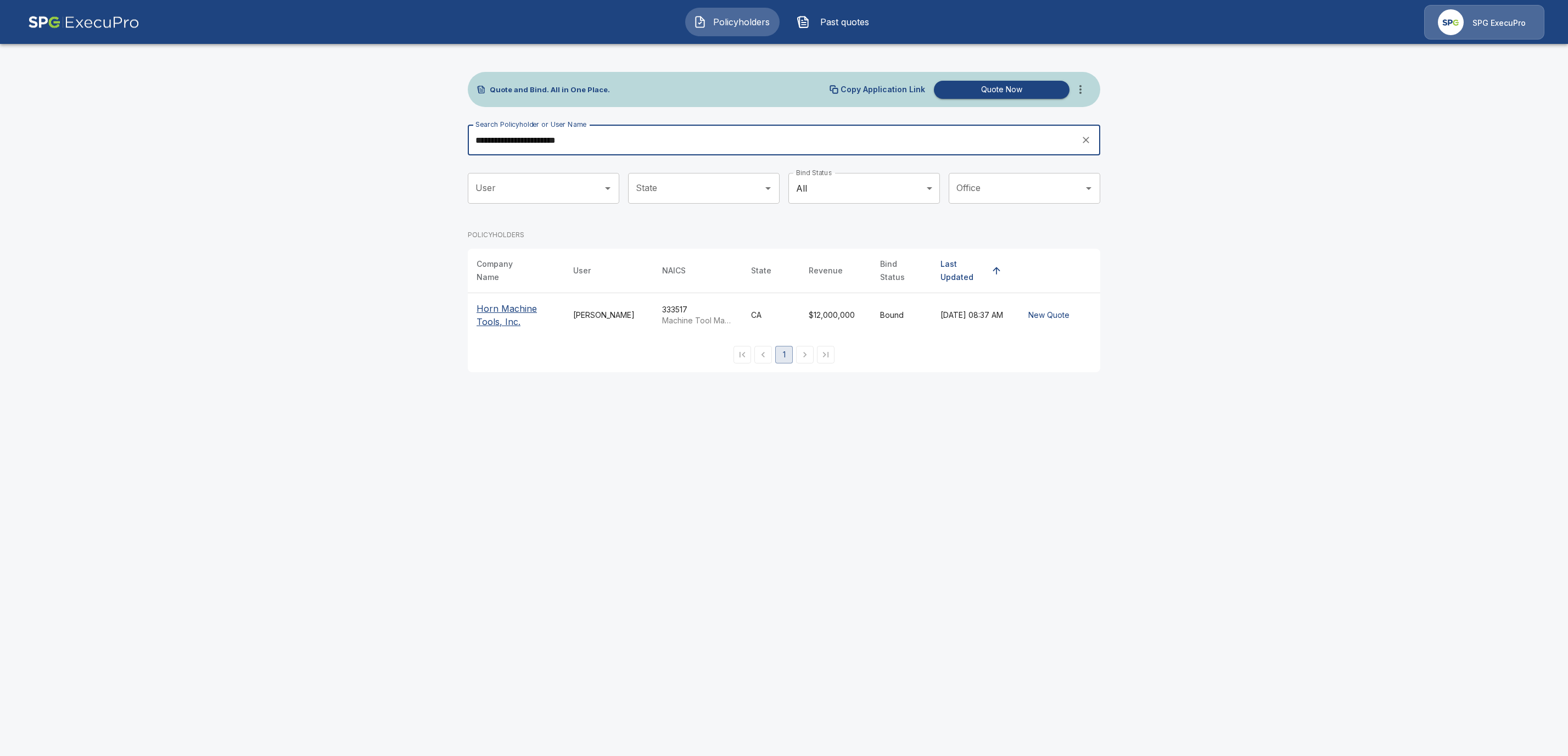
type input "**********"
click at [509, 302] on p "Horn Machine Tools, Inc." at bounding box center [516, 315] width 79 height 27
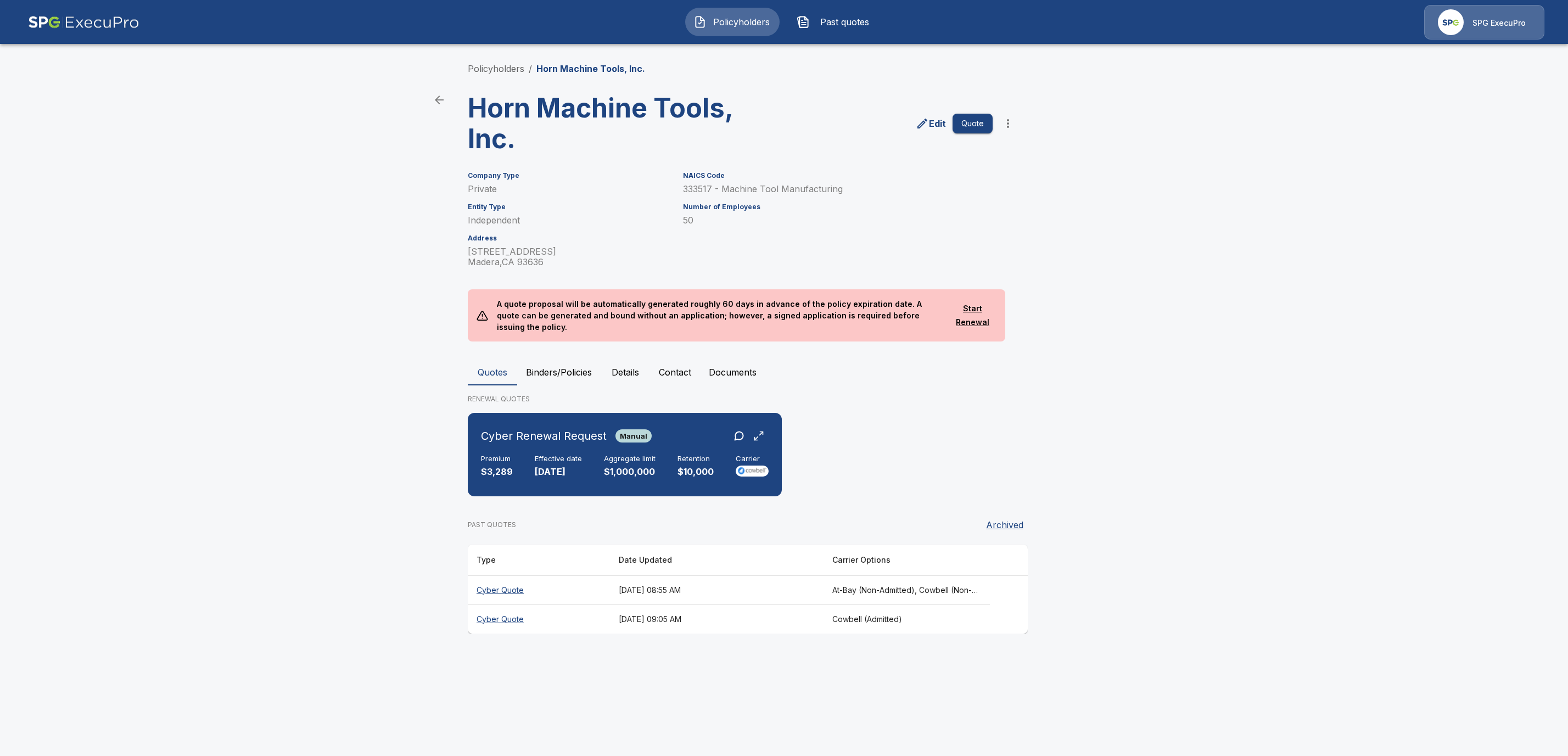
click at [564, 359] on button "Binders/Policies" at bounding box center [559, 372] width 84 height 27
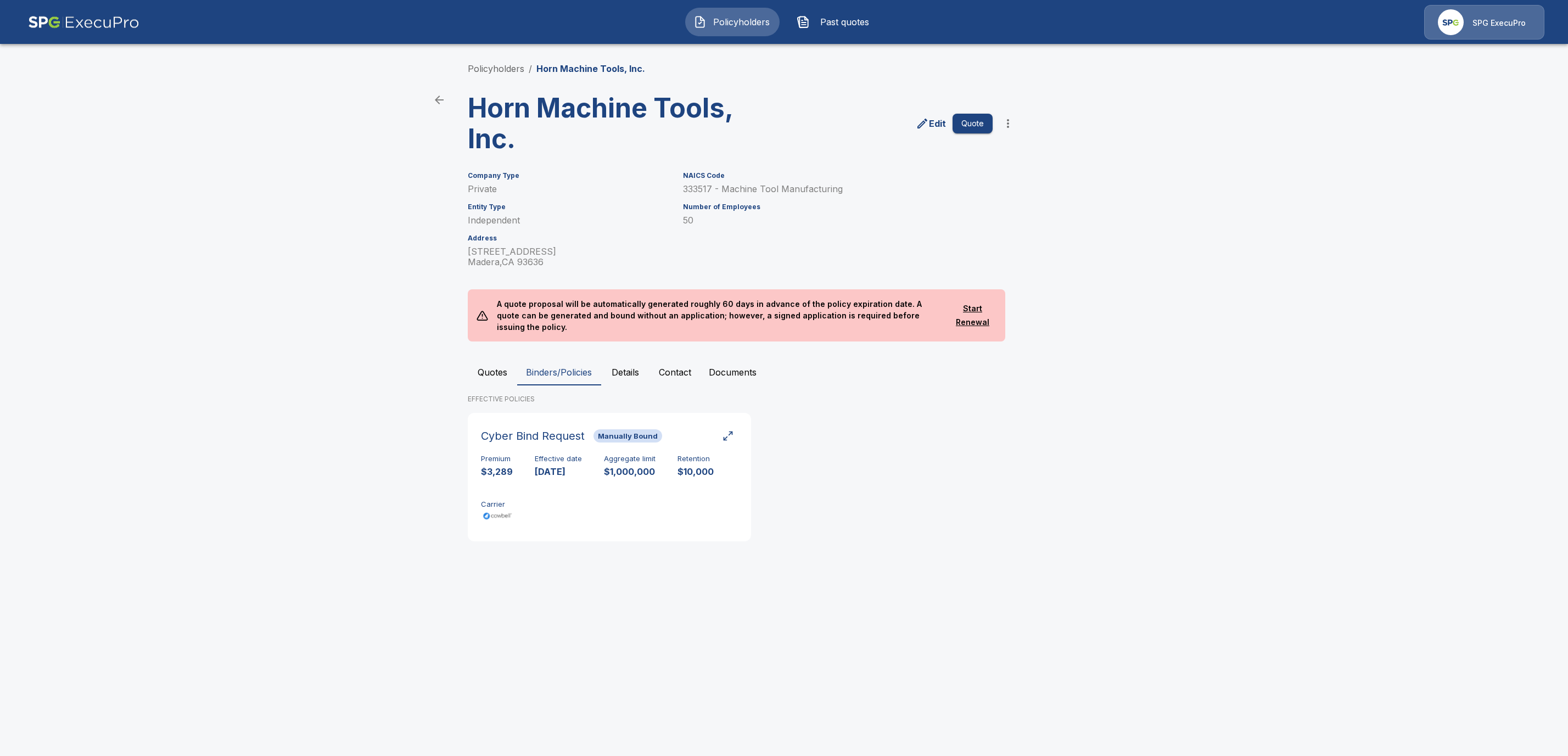
drag, startPoint x: 538, startPoint y: 458, endPoint x: 447, endPoint y: 420, distance: 98.6
click at [538, 465] on p "10/2/2025" at bounding box center [558, 471] width 47 height 13
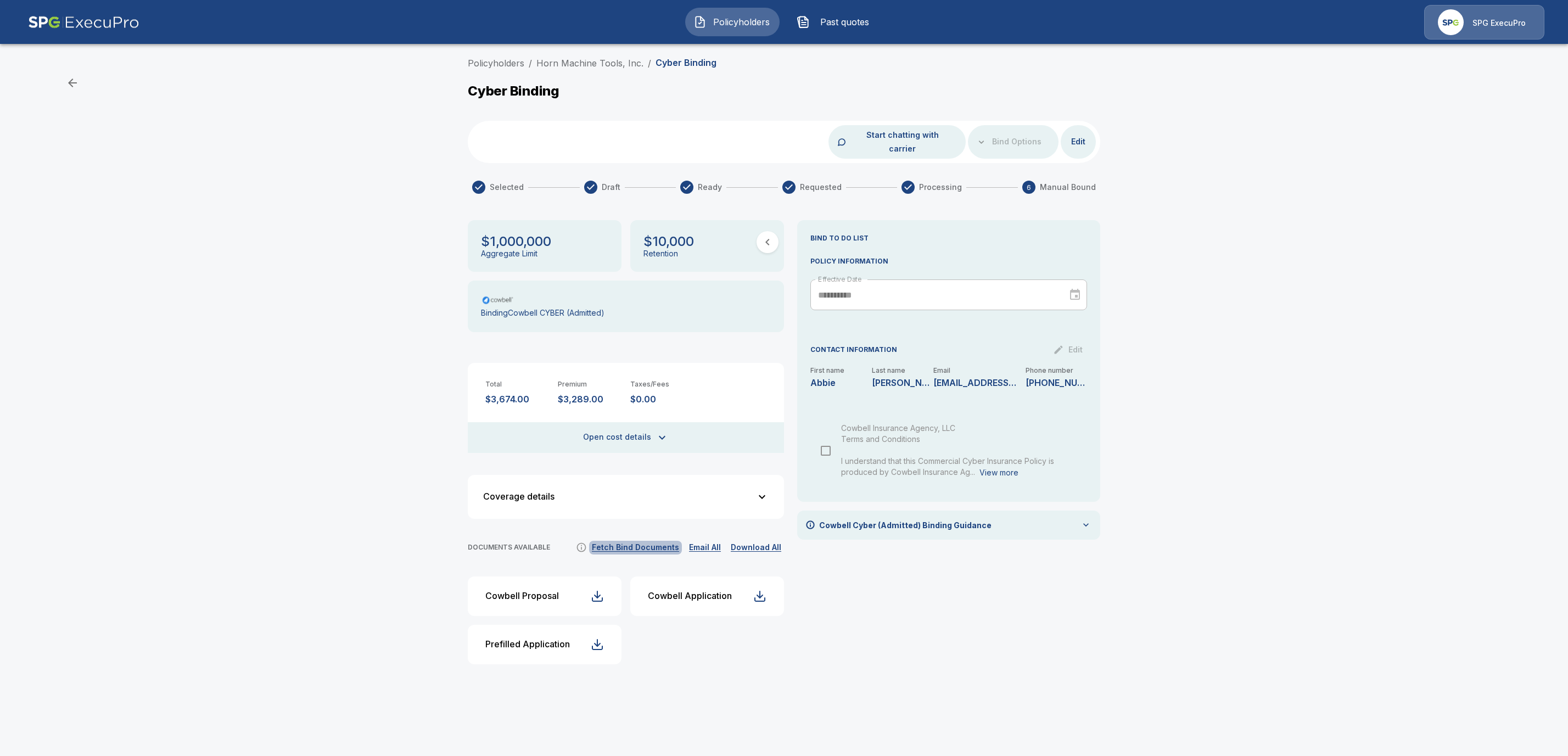
click at [655, 540] on button "Fetch Bind Documents" at bounding box center [635, 547] width 93 height 14
click at [646, 540] on button "Fetch Bind Documents" at bounding box center [635, 547] width 93 height 14
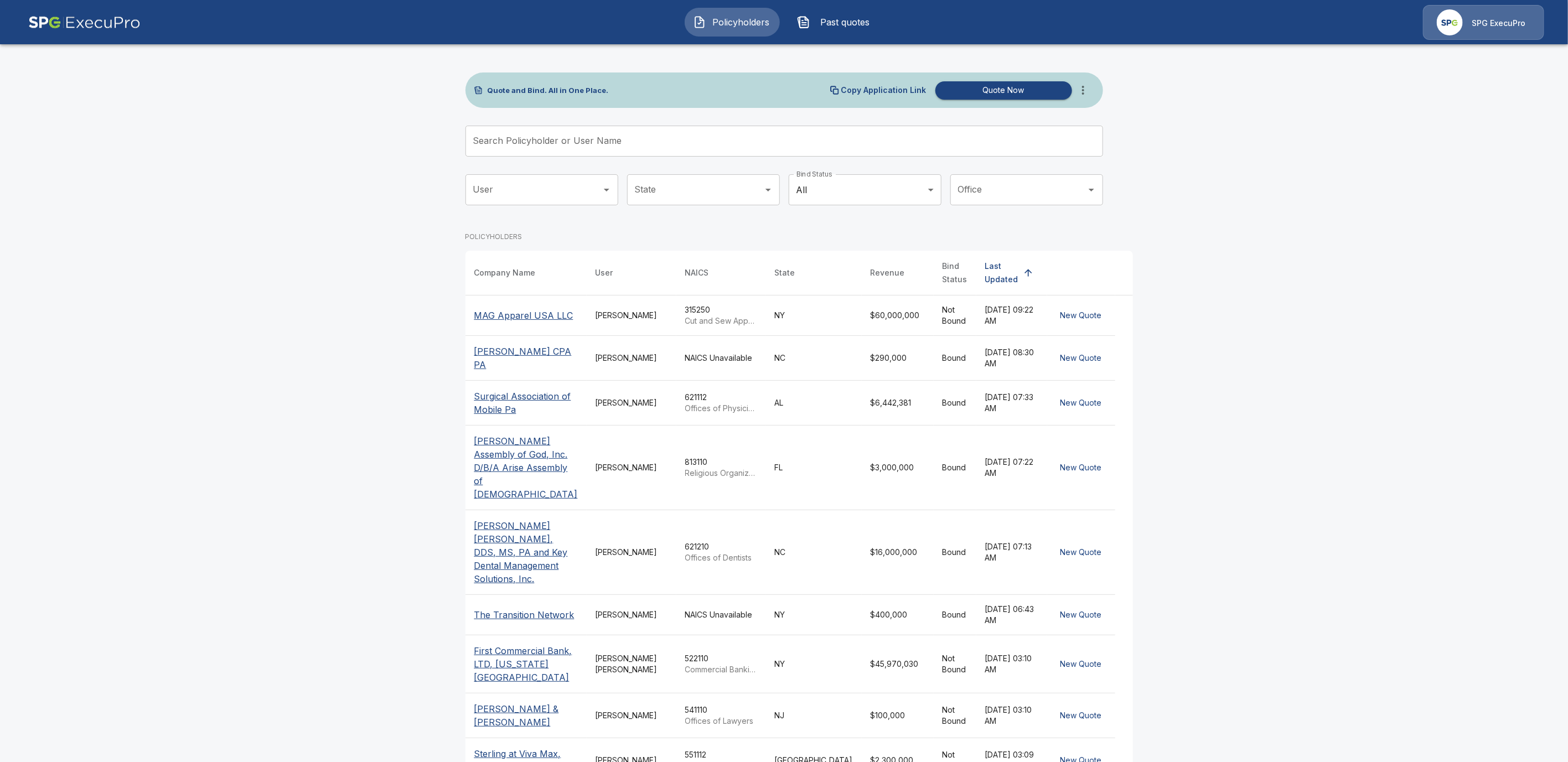
click at [871, 178] on body "Policyholders Past quotes SPG ExecuPro Quote and Bind. All in One Place. Copy A…" at bounding box center [784, 438] width 1568 height 876
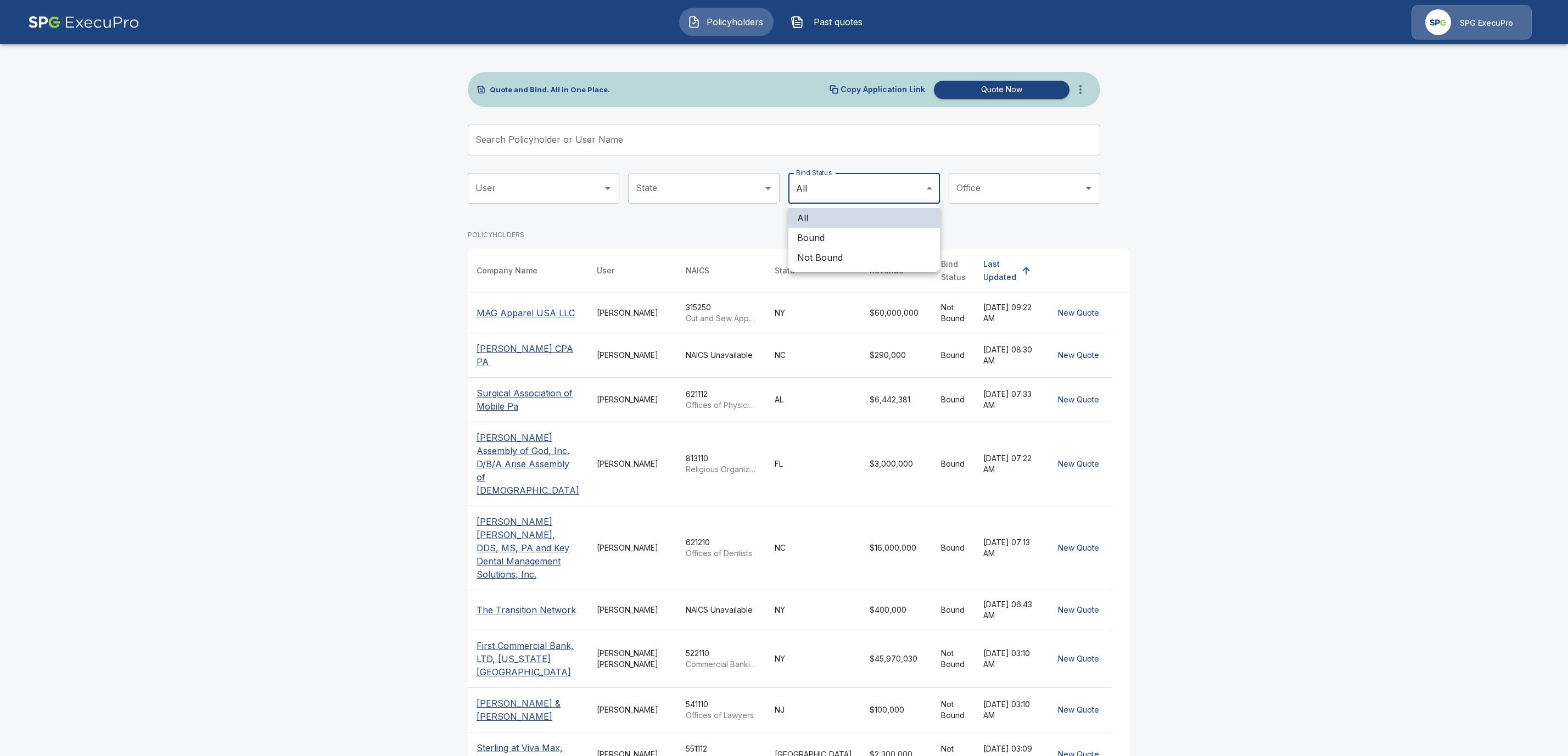
click at [843, 234] on li "Bound" at bounding box center [864, 237] width 151 height 20
type input "*****"
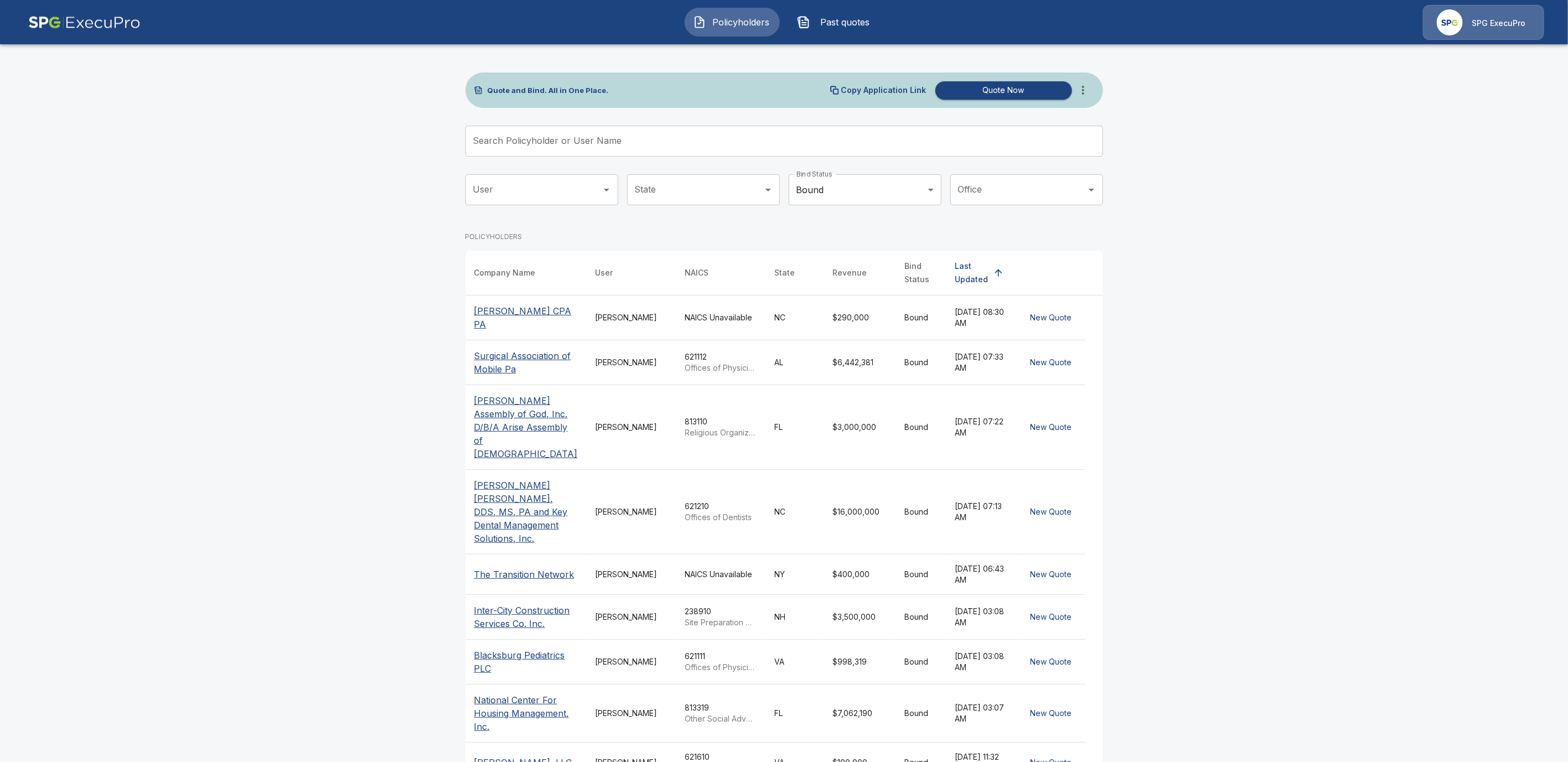
click at [519, 359] on p "Surgical Association of Mobile Pa" at bounding box center [526, 362] width 103 height 27
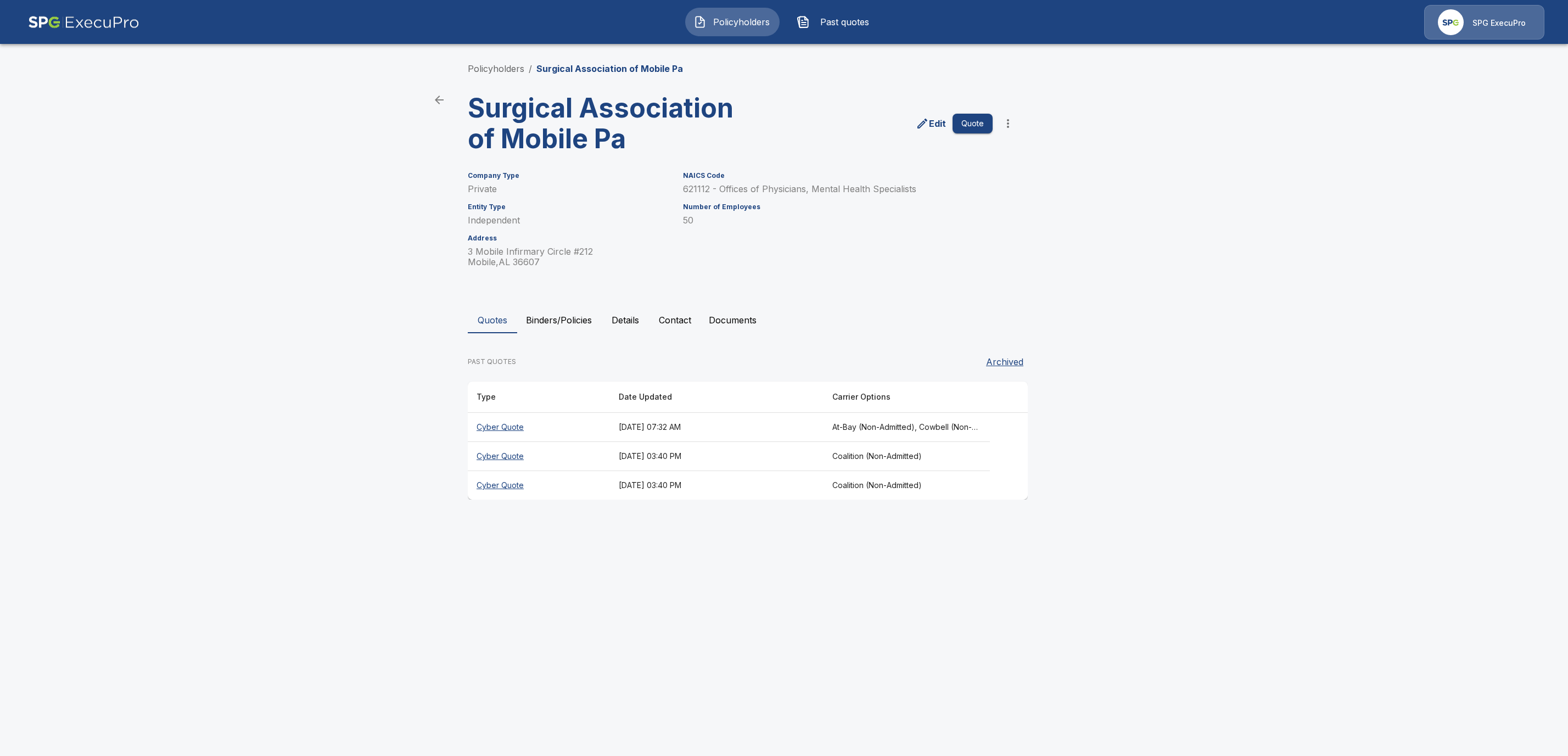
click at [589, 320] on button "Binders/Policies" at bounding box center [559, 320] width 84 height 27
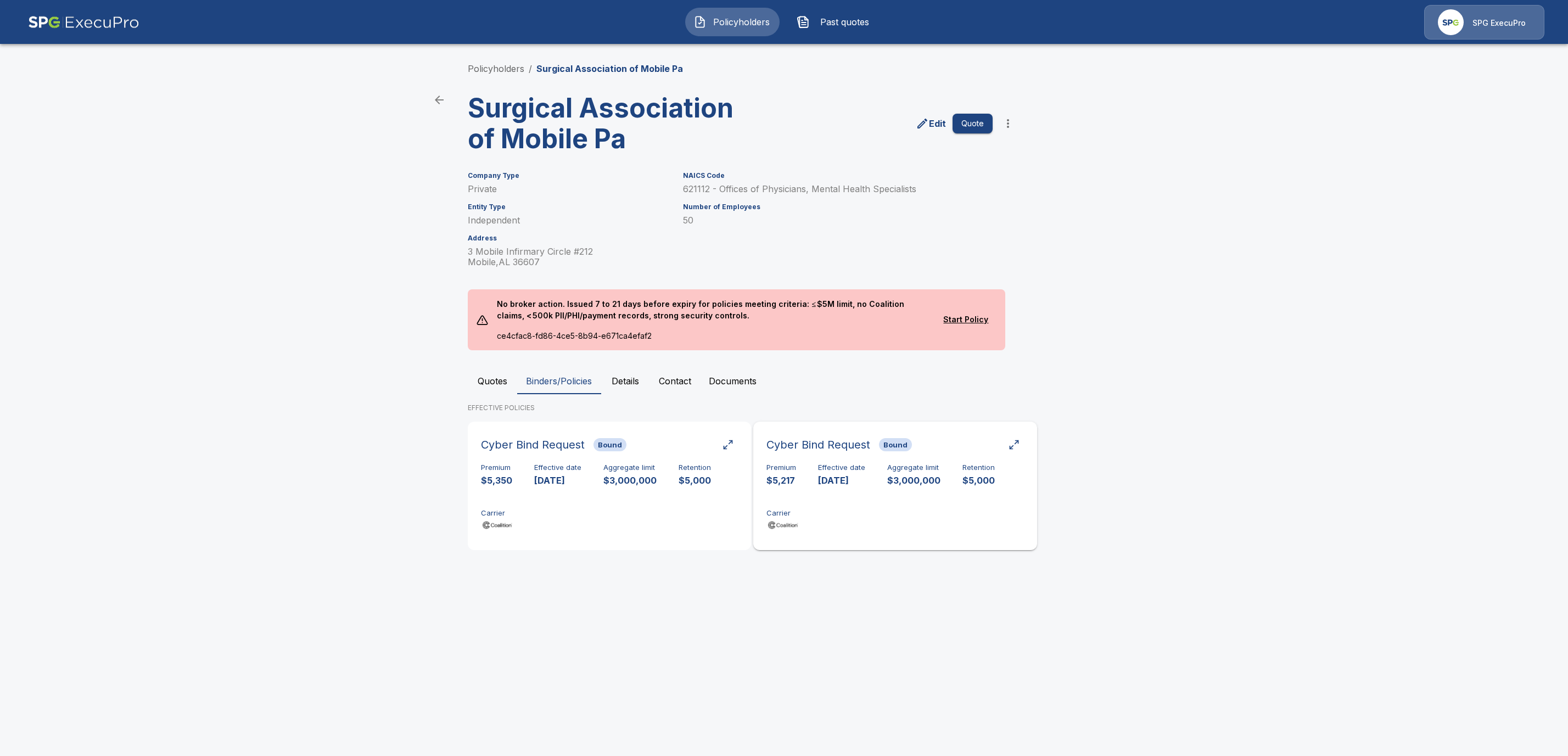
drag, startPoint x: 784, startPoint y: 483, endPoint x: 821, endPoint y: 498, distance: 39.9
click at [784, 483] on p "$5,217" at bounding box center [781, 480] width 30 height 13
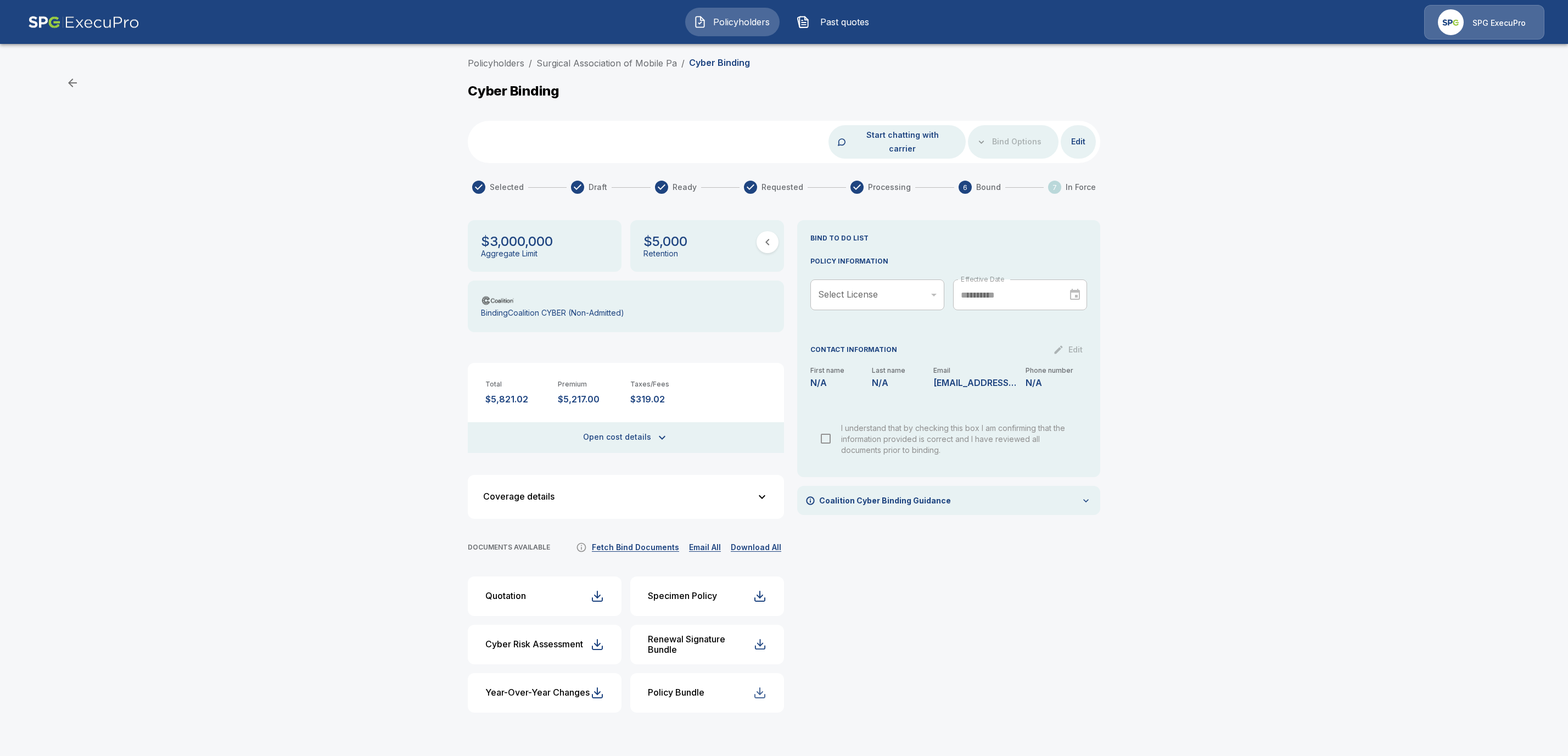
click at [762, 686] on div "button" at bounding box center [760, 693] width 13 height 13
